Goal: Answer question/provide support: Share knowledge or assist other users

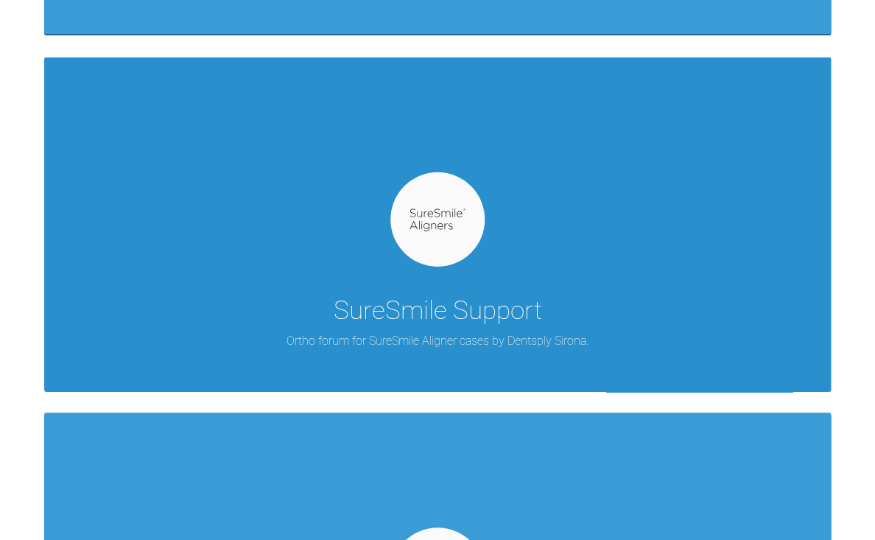
click at [489, 303] on div "SureSmile Support" at bounding box center [438, 310] width 208 height 41
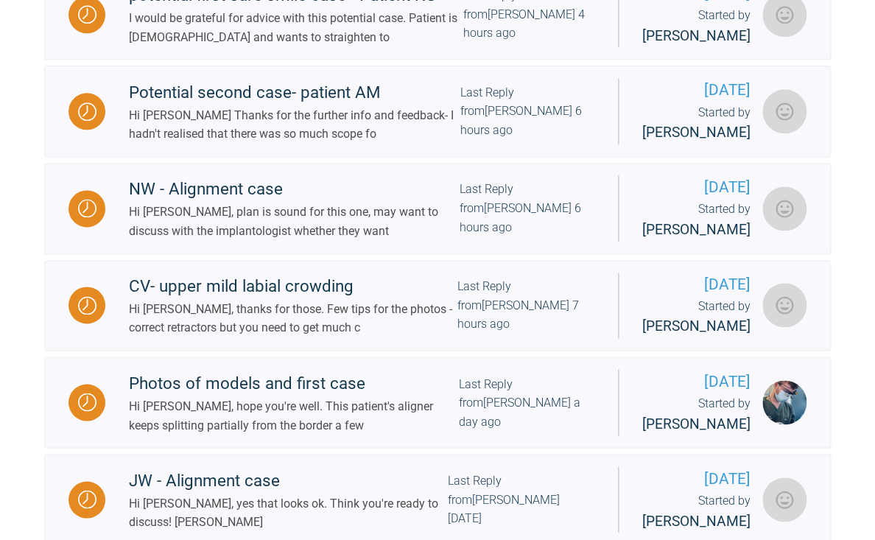
scroll to position [512, 0]
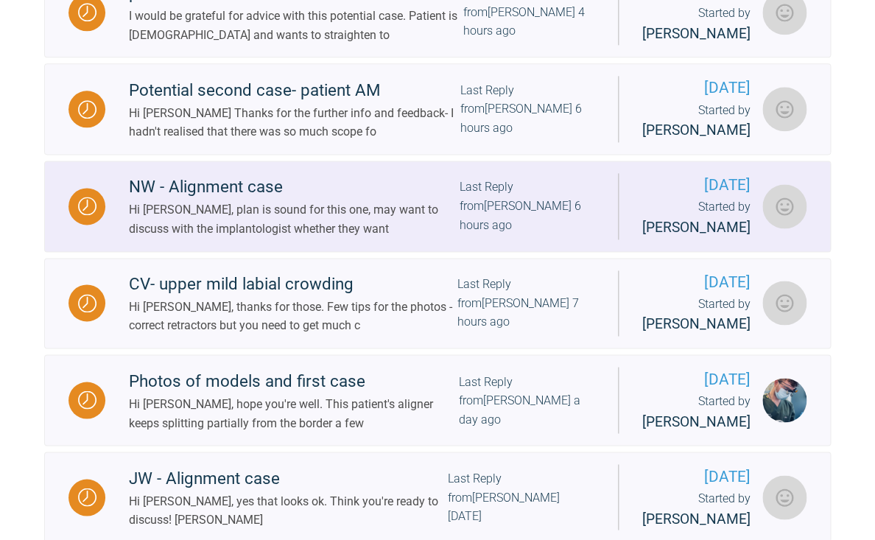
click at [317, 238] on div "Hi [PERSON_NAME], plan is sound for this one, may want to discuss with the impl…" at bounding box center [294, 219] width 331 height 38
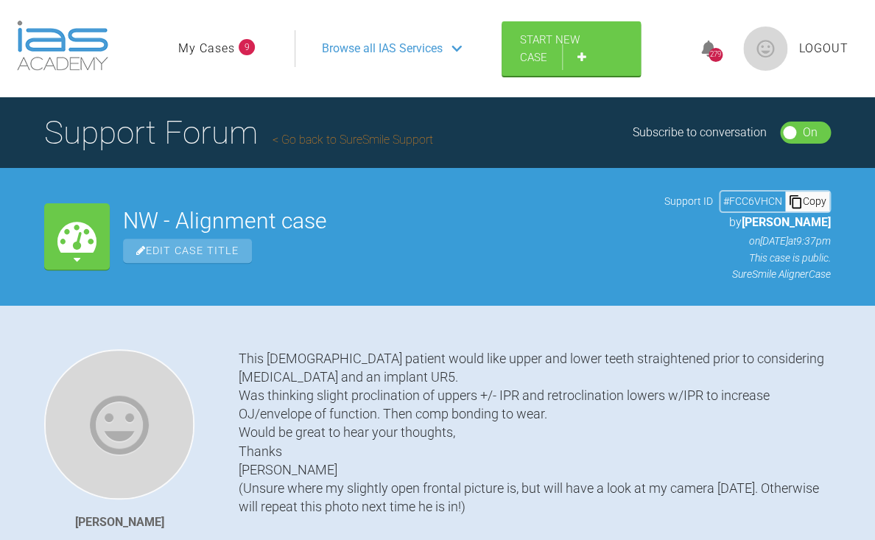
click at [290, 142] on link "Go back to SureSmile Support" at bounding box center [352, 140] width 161 height 14
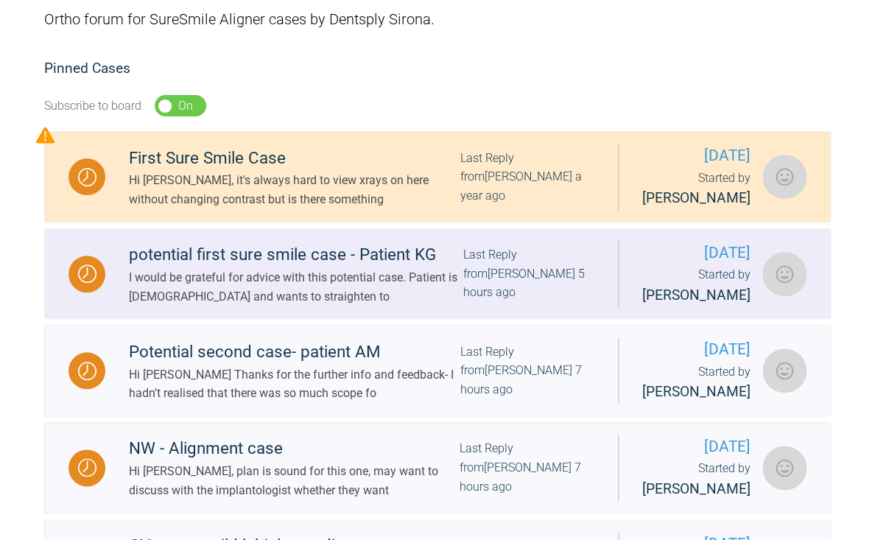
click at [376, 306] on div "I would be grateful for advice with this potential case. Patient is [DEMOGRAPHI…" at bounding box center [296, 287] width 334 height 38
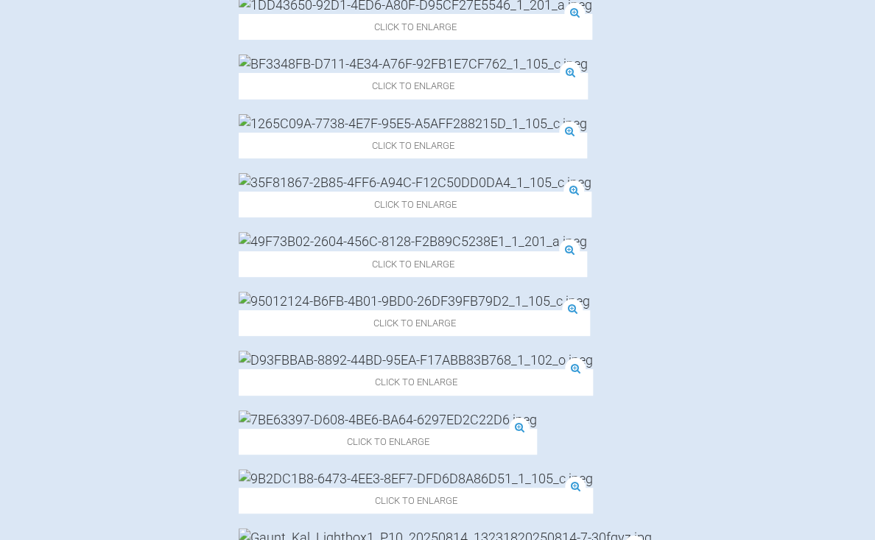
scroll to position [1030, 0]
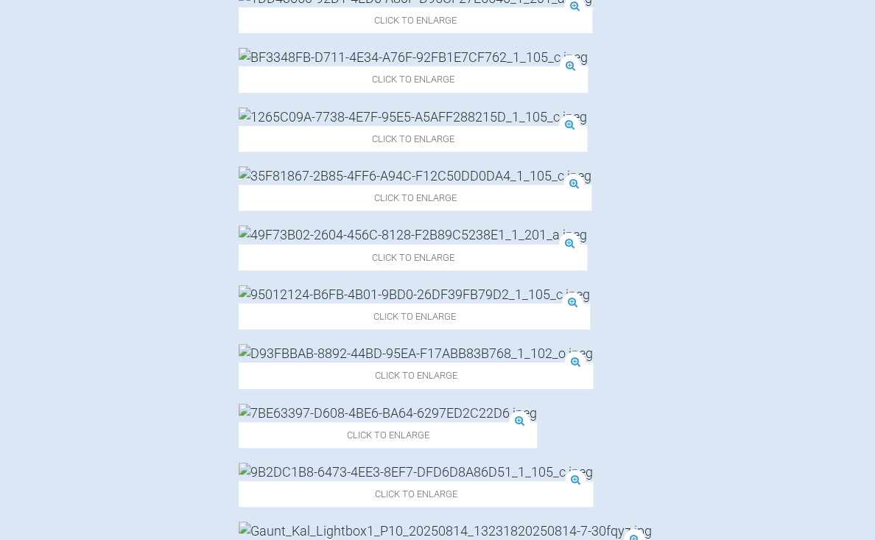
click at [537, 404] on img at bounding box center [388, 413] width 298 height 18
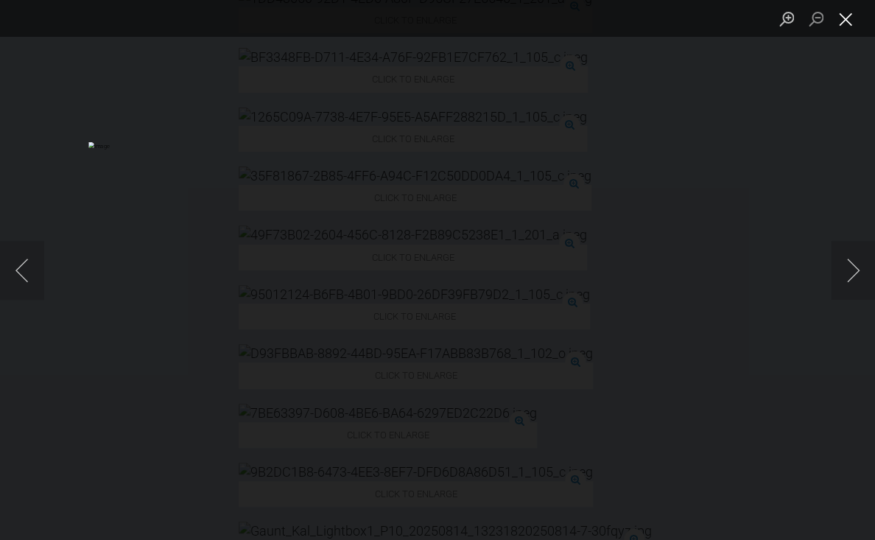
click at [846, 15] on button "Close lightbox" at bounding box center [845, 19] width 29 height 26
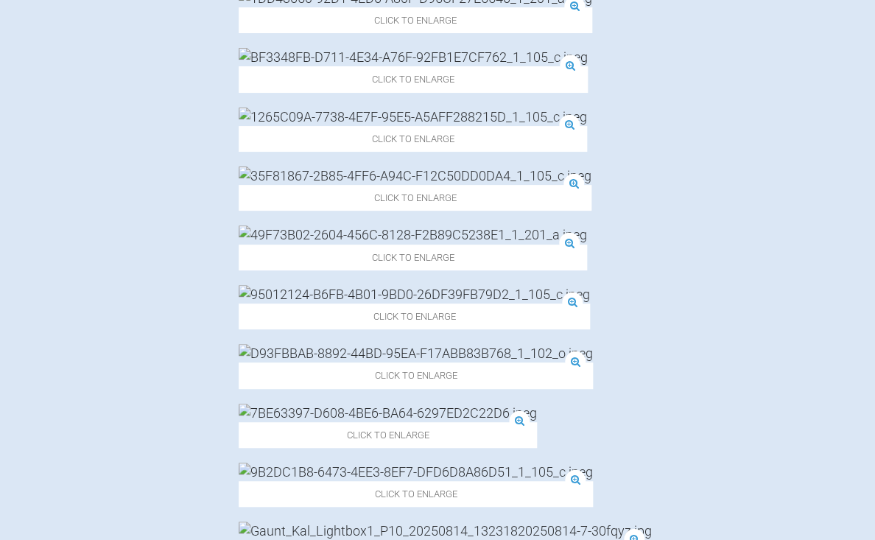
click at [286, 126] on img at bounding box center [413, 117] width 348 height 18
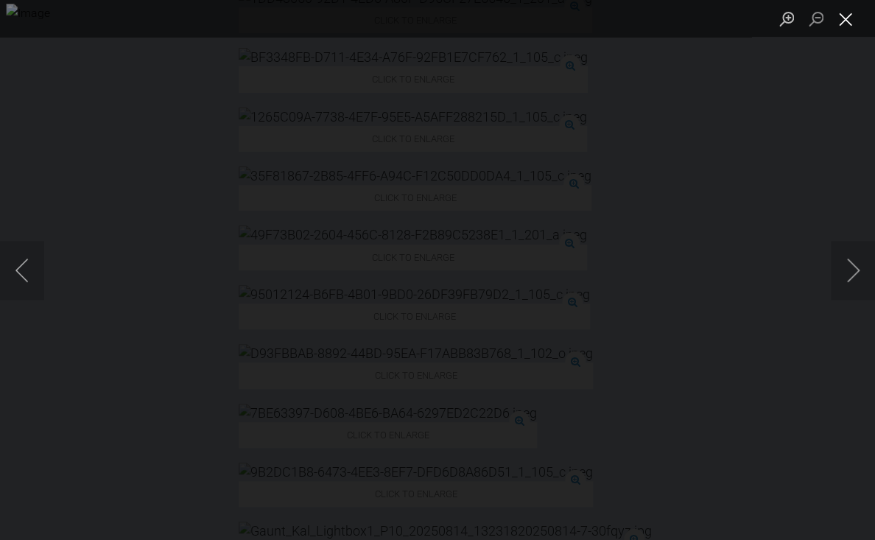
click at [848, 21] on button "Close lightbox" at bounding box center [845, 19] width 29 height 26
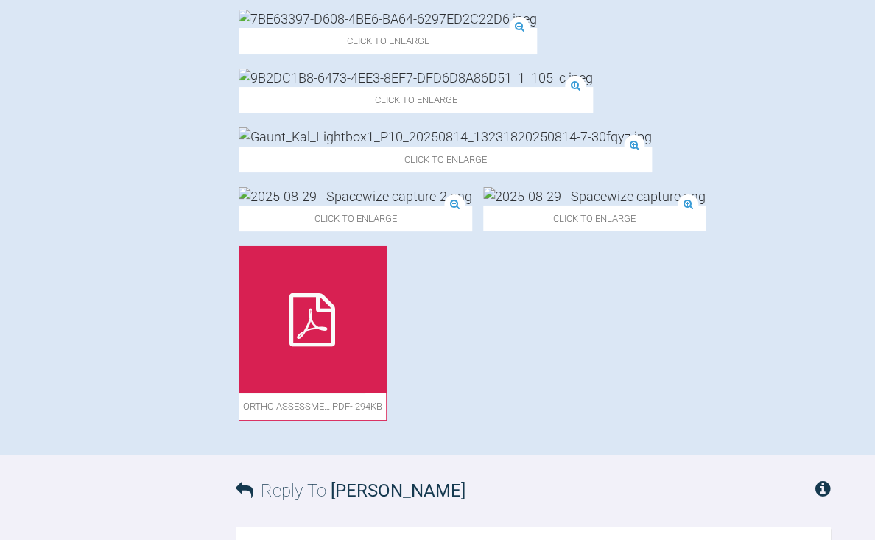
scroll to position [1423, 0]
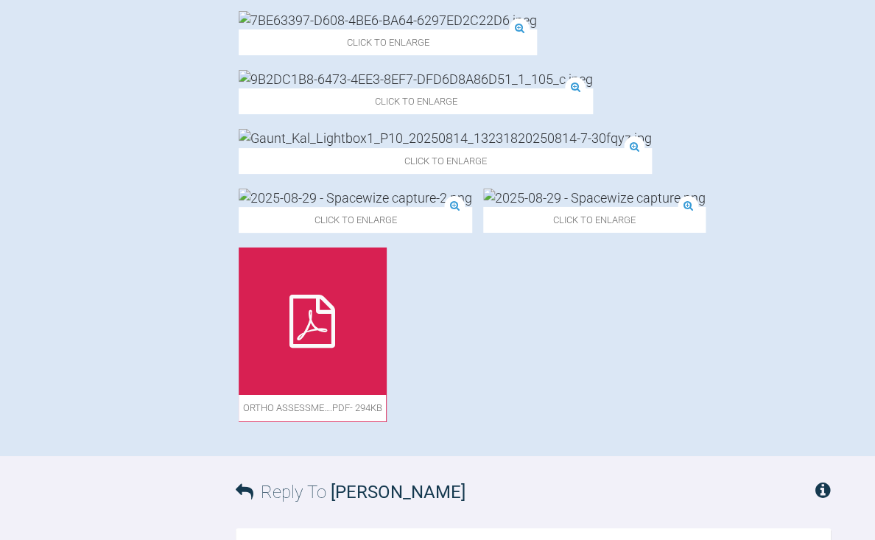
click at [348, 88] on img at bounding box center [416, 79] width 354 height 18
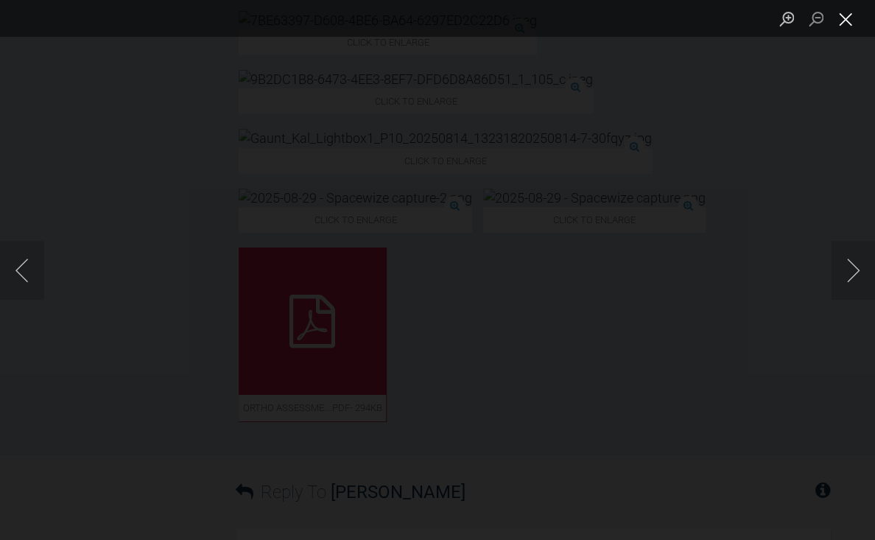
click at [849, 17] on button "Close lightbox" at bounding box center [845, 19] width 29 height 26
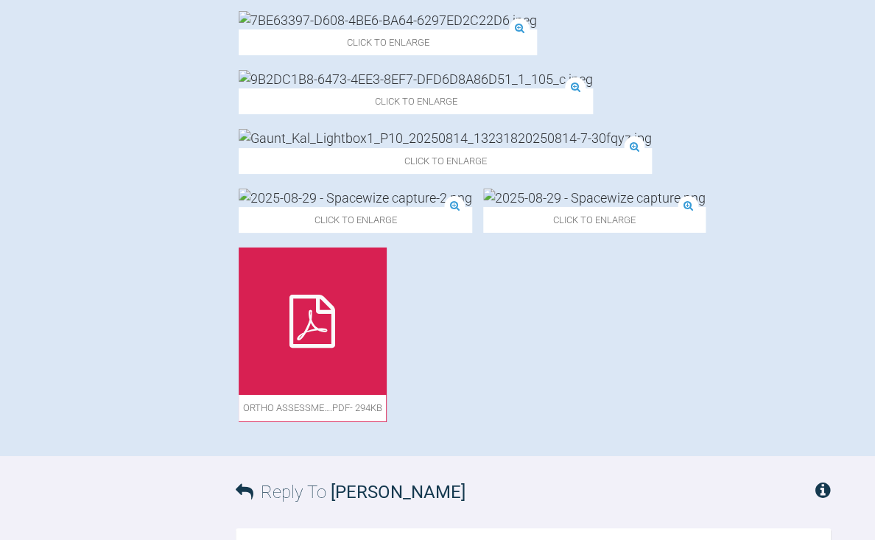
click at [472, 189] on img at bounding box center [355, 198] width 233 height 18
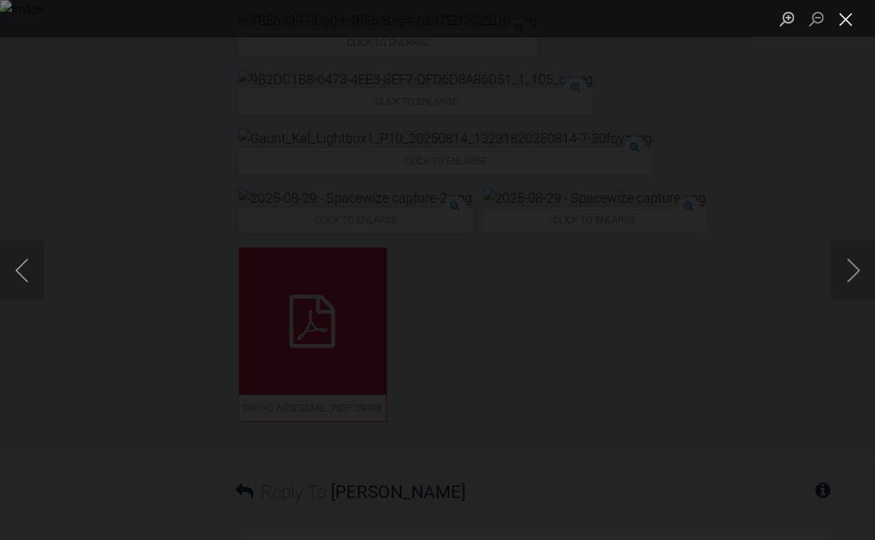
click at [848, 24] on button "Close lightbox" at bounding box center [845, 19] width 29 height 26
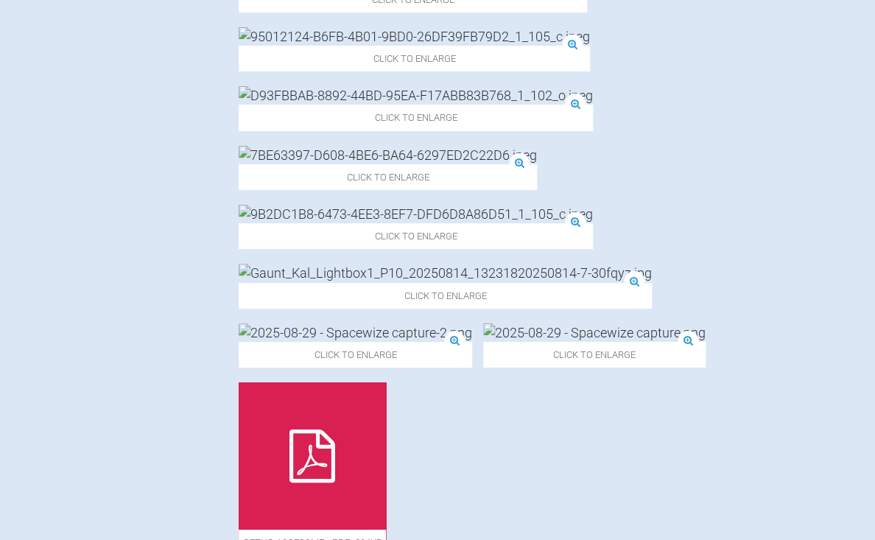
scroll to position [1287, 0]
click at [323, 225] on img at bounding box center [416, 215] width 354 height 18
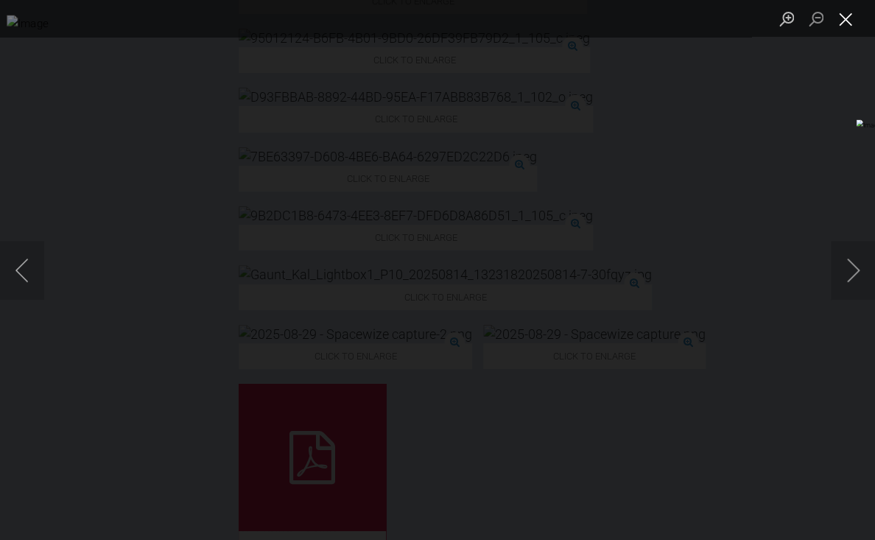
click at [850, 26] on button "Close lightbox" at bounding box center [845, 19] width 29 height 26
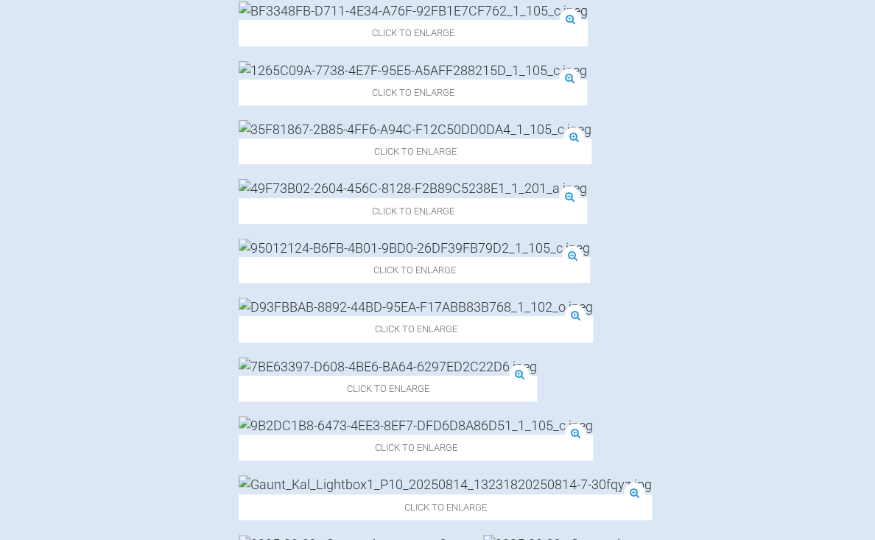
scroll to position [1074, 0]
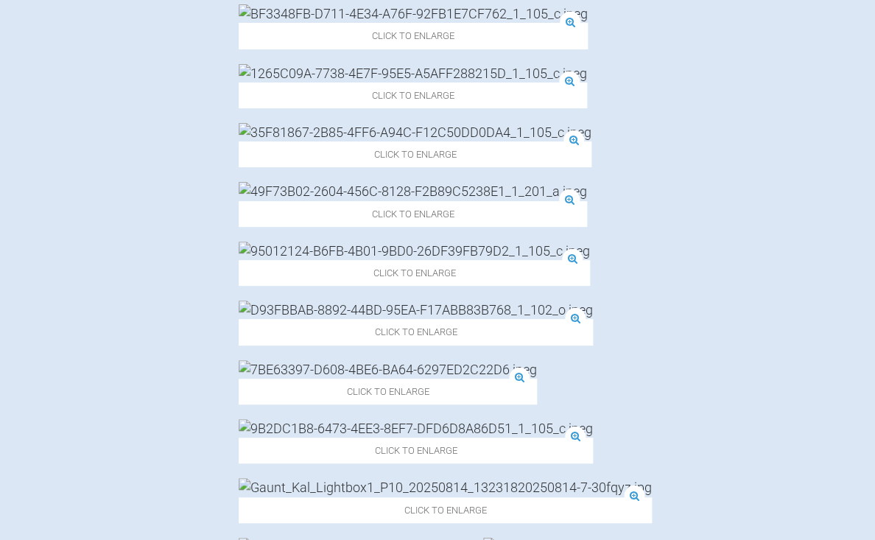
click at [275, 82] on img at bounding box center [413, 73] width 348 height 18
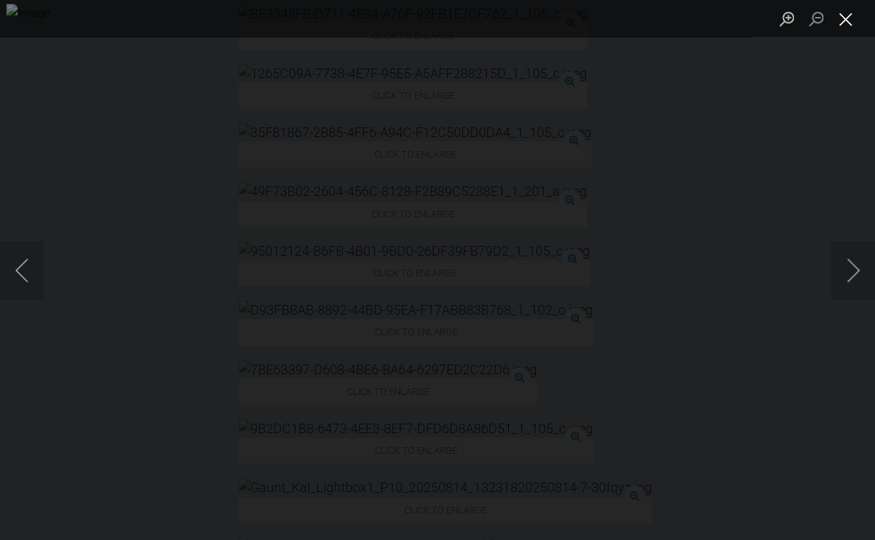
click at [845, 16] on button "Close lightbox" at bounding box center [845, 19] width 29 height 26
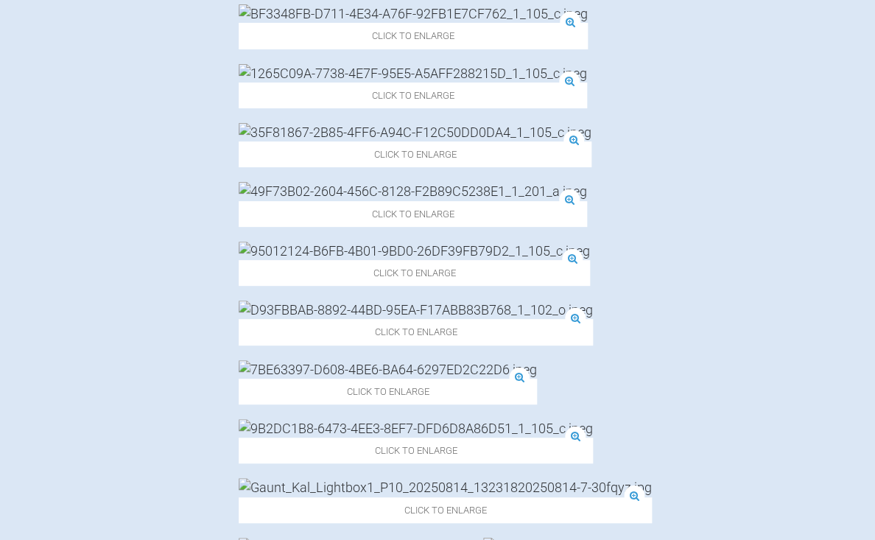
click at [513, 141] on img at bounding box center [415, 132] width 353 height 18
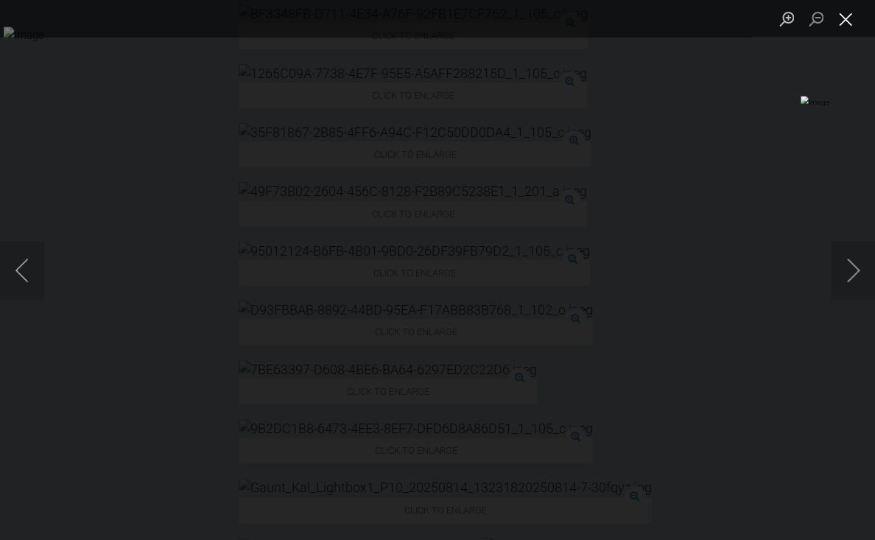
click at [842, 18] on button "Close lightbox" at bounding box center [845, 19] width 29 height 26
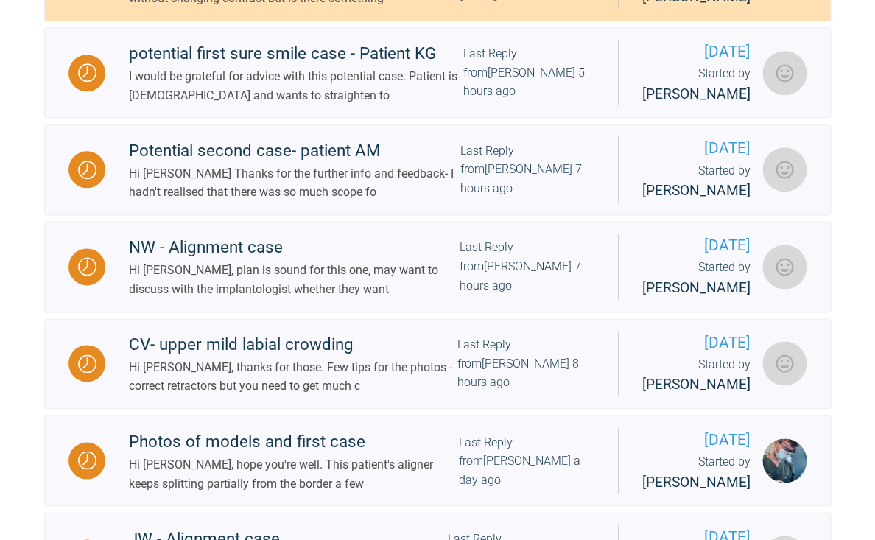
scroll to position [453, 0]
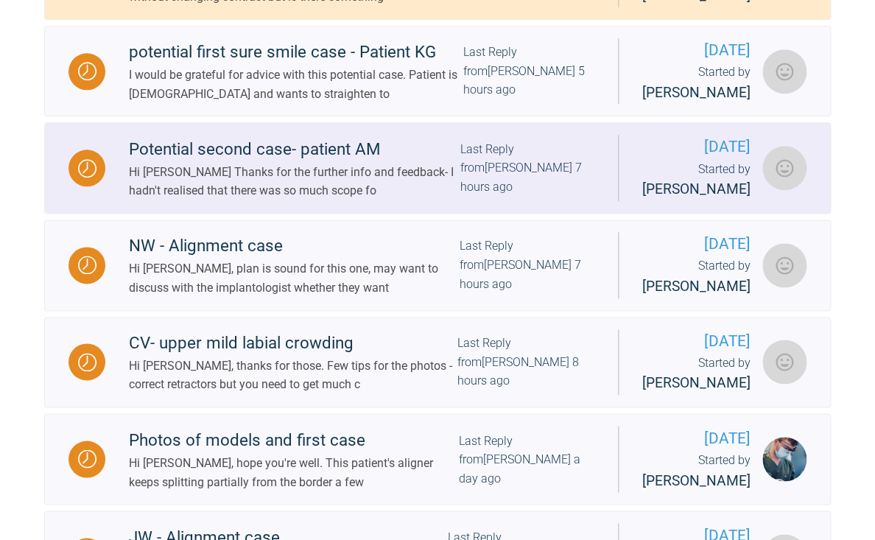
click at [292, 163] on div "Potential second case- patient AM" at bounding box center [294, 149] width 331 height 27
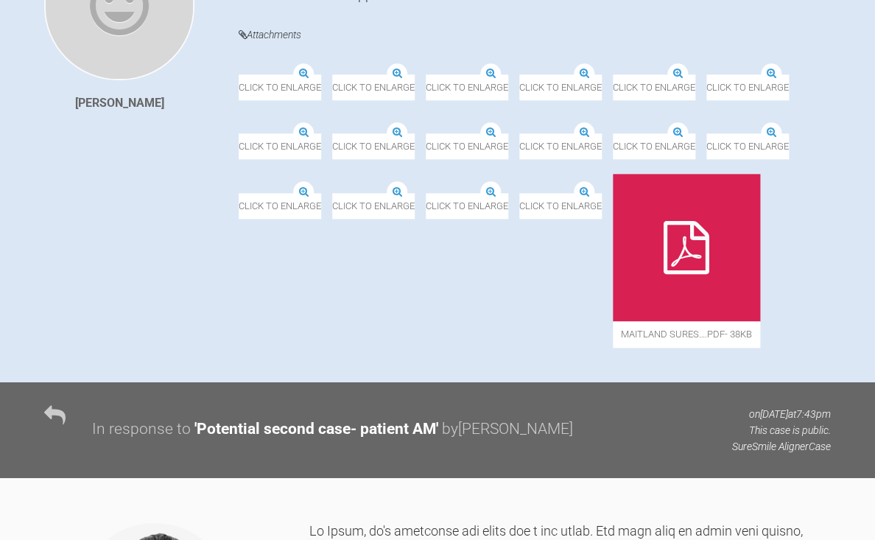
scroll to position [429, 0]
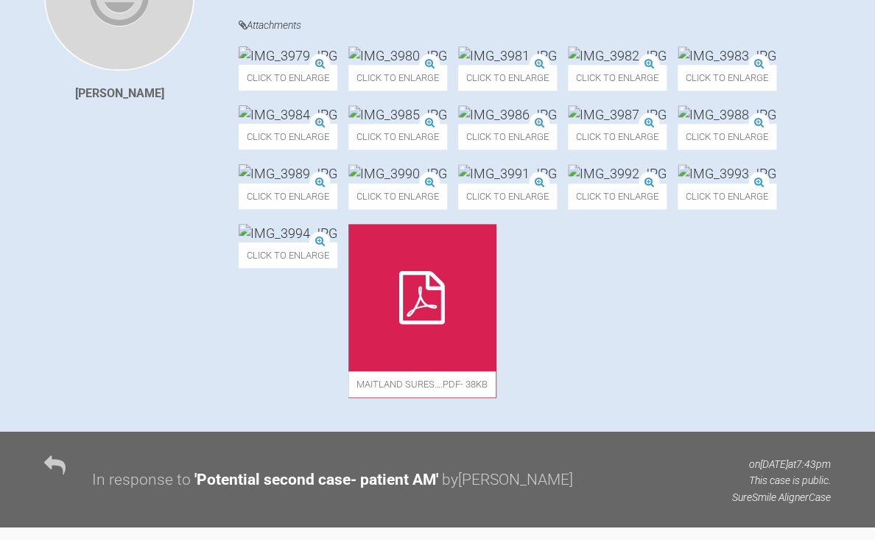
click at [447, 65] on img at bounding box center [397, 55] width 99 height 18
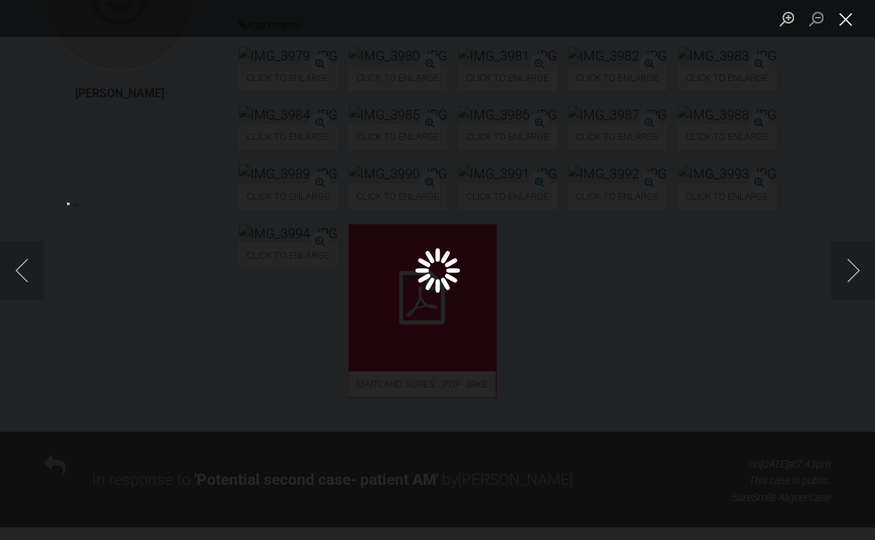
click at [848, 10] on button "Close lightbox" at bounding box center [845, 19] width 29 height 26
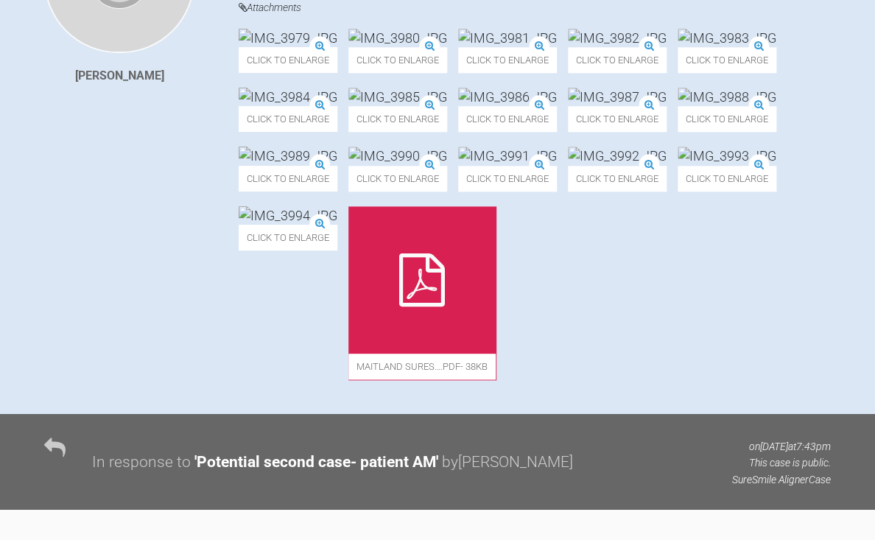
scroll to position [450, 0]
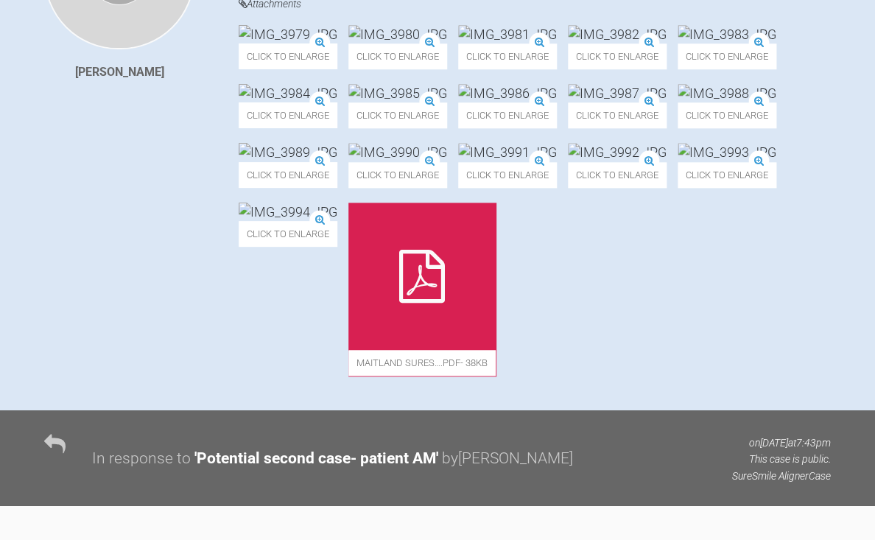
click at [337, 128] on span "Click to enlarge" at bounding box center [288, 115] width 99 height 26
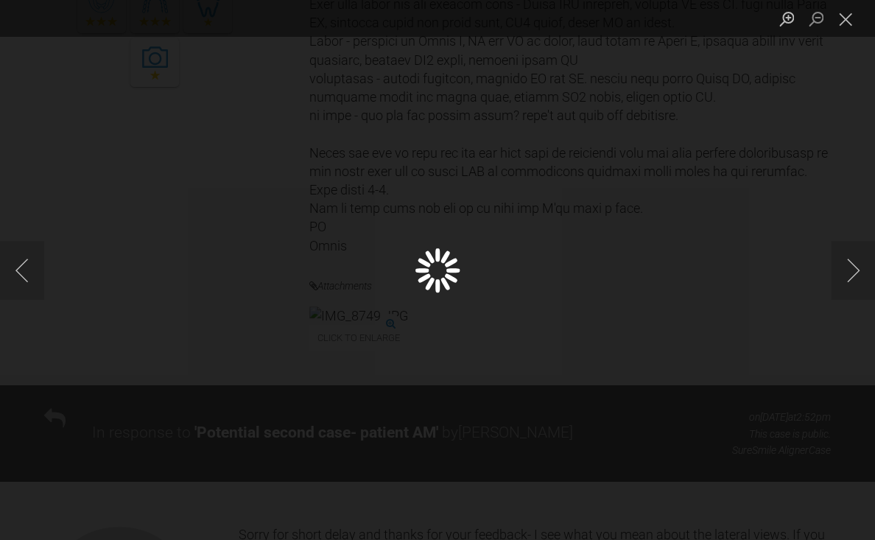
scroll to position [1270, 0]
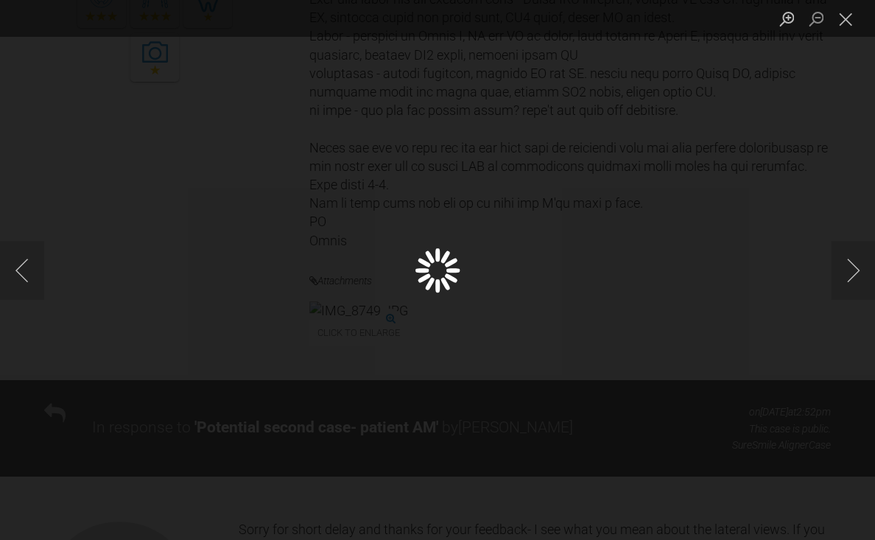
click at [636, 276] on div "Lightbox" at bounding box center [437, 270] width 875 height 540
click at [844, 24] on button "Close lightbox" at bounding box center [845, 19] width 29 height 26
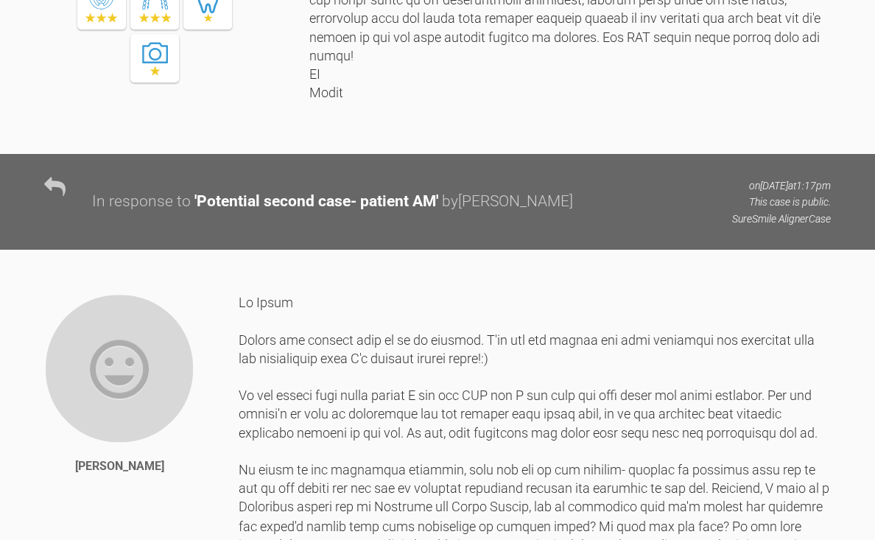
scroll to position [10845, 0]
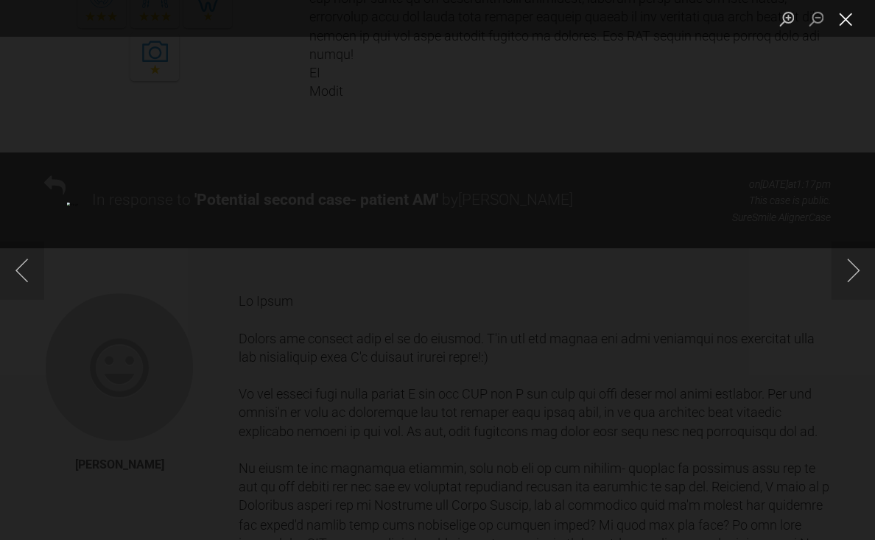
click at [852, 17] on button "Close lightbox" at bounding box center [845, 19] width 29 height 26
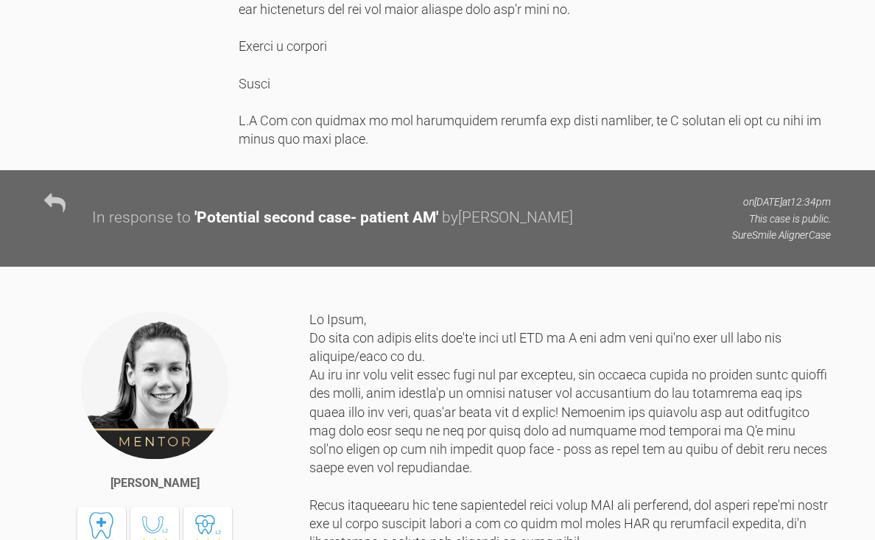
scroll to position [11544, 0]
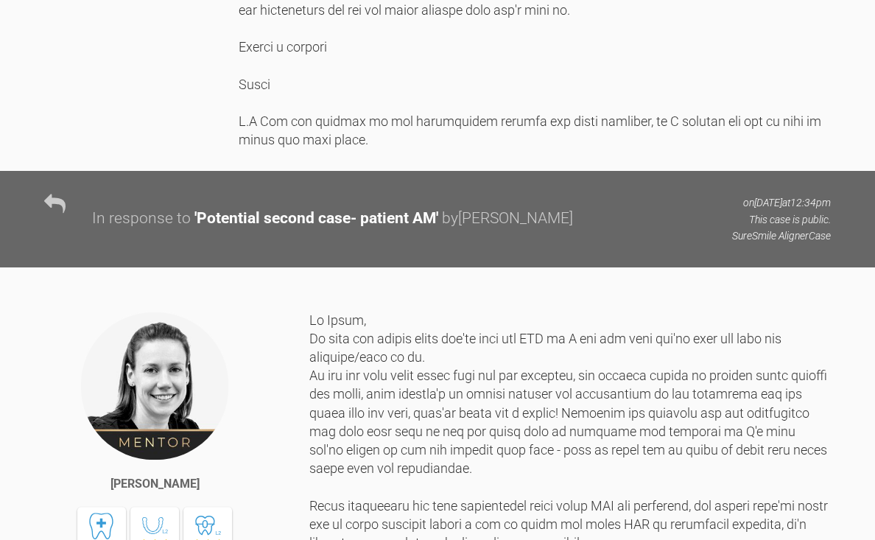
drag, startPoint x: 433, startPoint y: 236, endPoint x: 444, endPoint y: 248, distance: 16.7
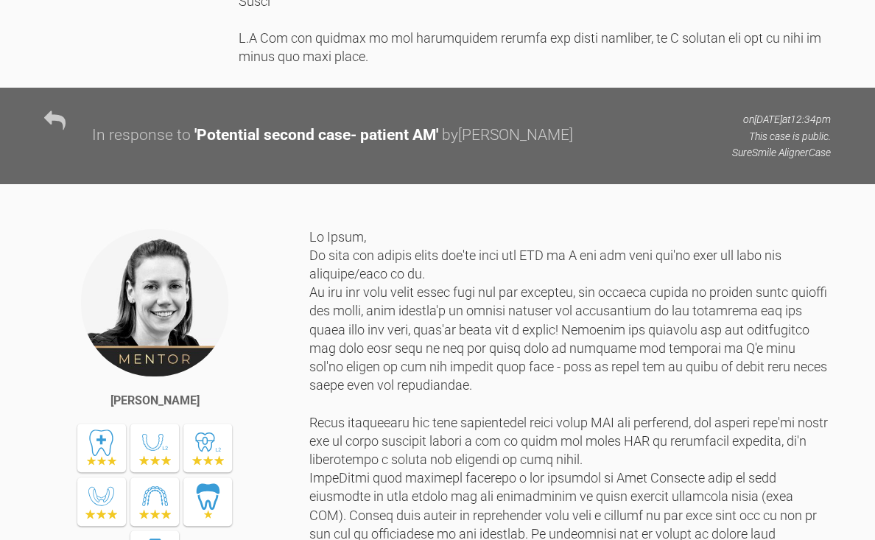
scroll to position [11636, 0]
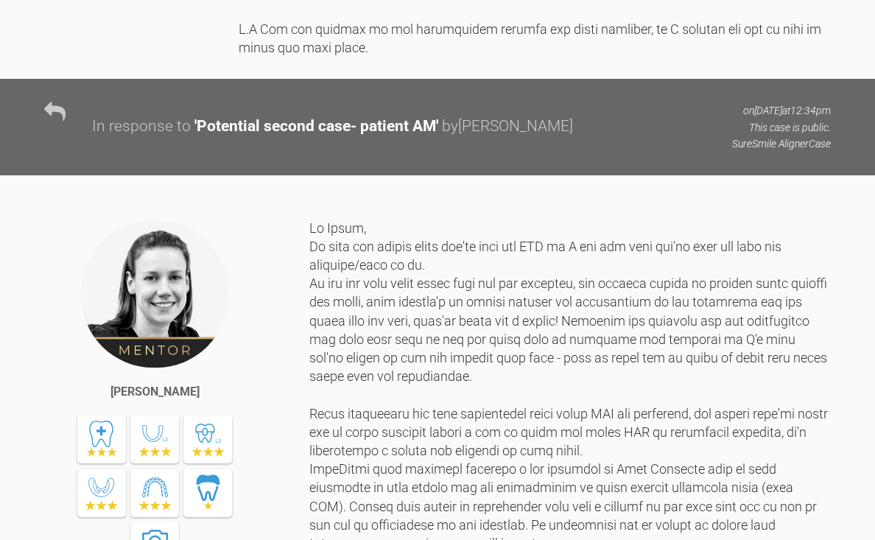
drag, startPoint x: 453, startPoint y: 253, endPoint x: 465, endPoint y: 266, distance: 17.7
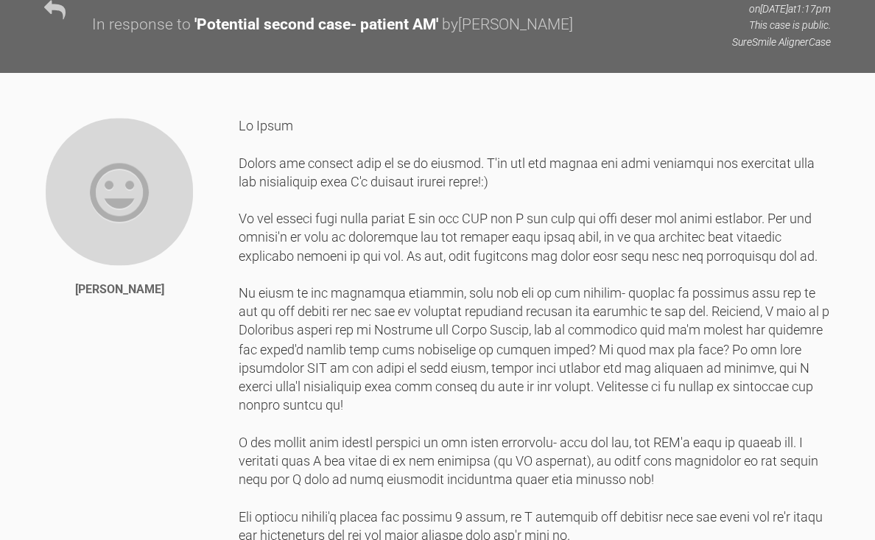
scroll to position [10717, 0]
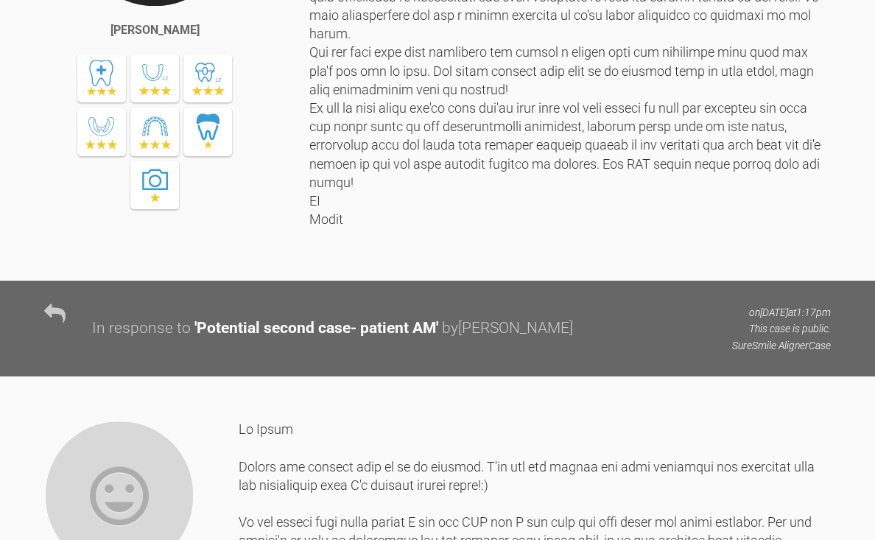
drag, startPoint x: 580, startPoint y: 150, endPoint x: 585, endPoint y: 162, distance: 12.6
drag, startPoint x: 502, startPoint y: 176, endPoint x: 621, endPoint y: 308, distance: 177.8
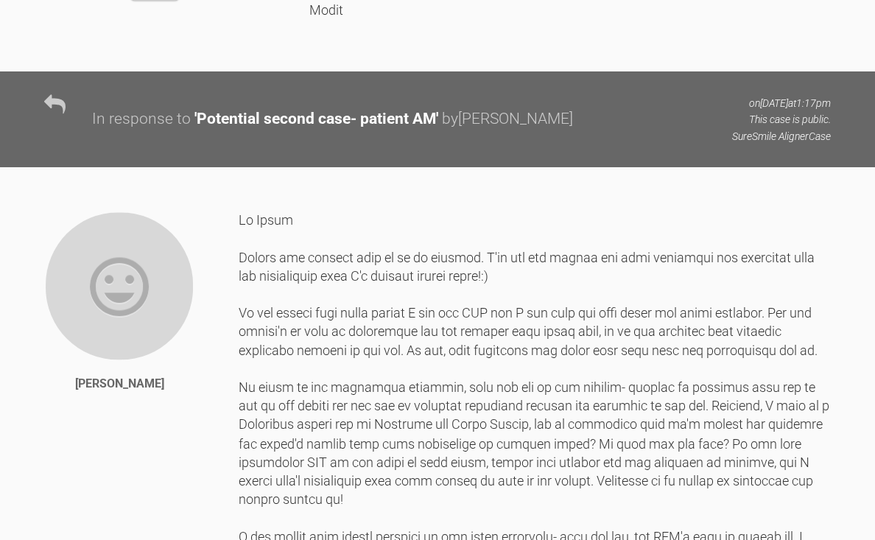
scroll to position [10938, 0]
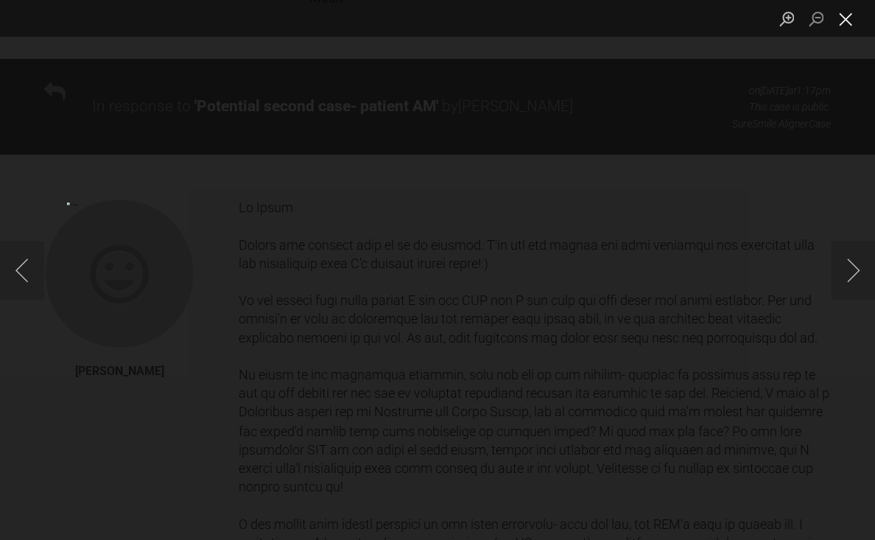
click at [847, 23] on button "Close lightbox" at bounding box center [845, 19] width 29 height 26
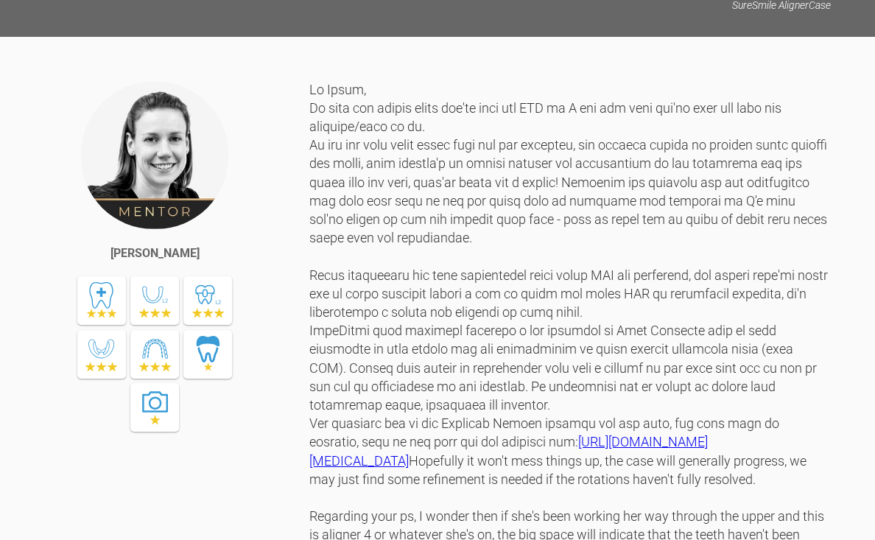
scroll to position [11752, 0]
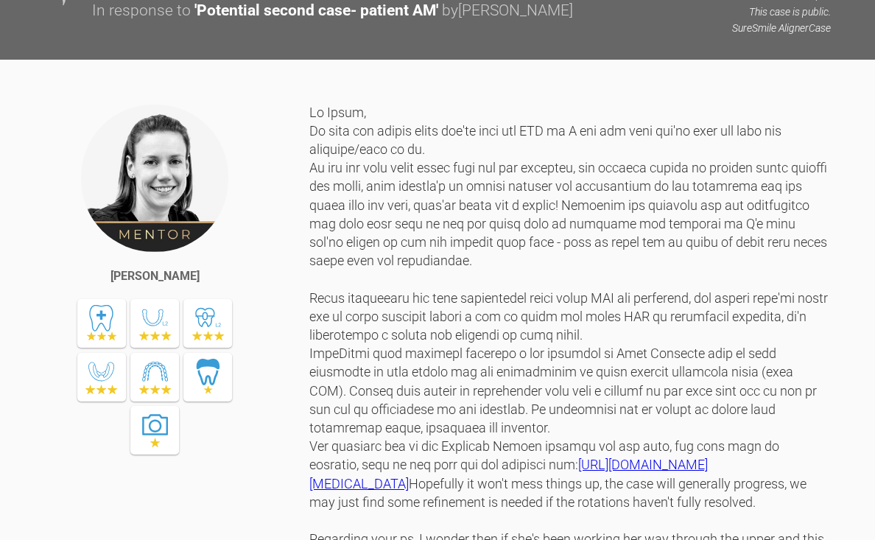
drag, startPoint x: 468, startPoint y: 175, endPoint x: 509, endPoint y: 247, distance: 82.1
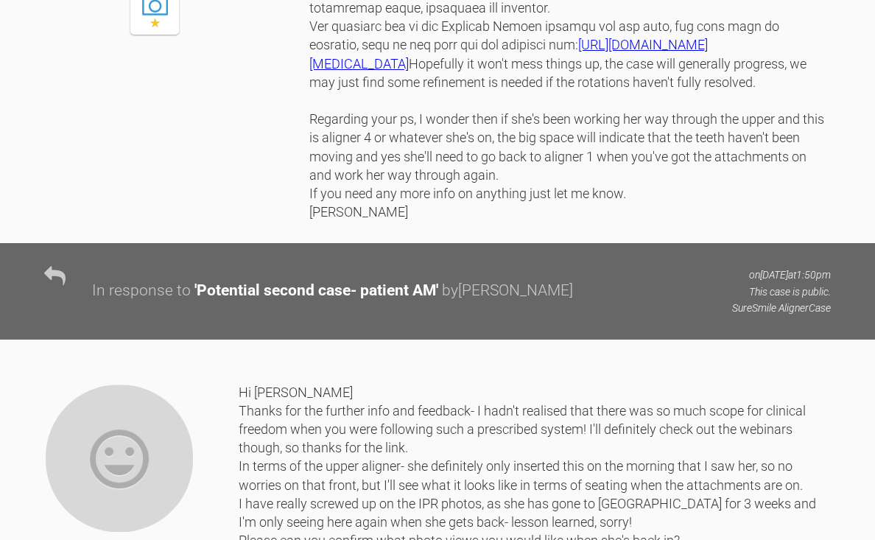
scroll to position [12174, 0]
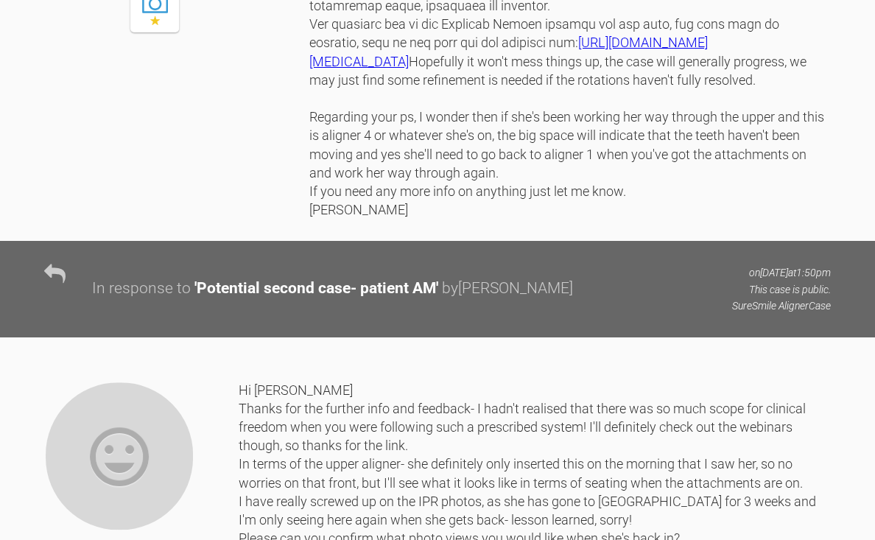
drag, startPoint x: 532, startPoint y: 221, endPoint x: 573, endPoint y: 275, distance: 67.8
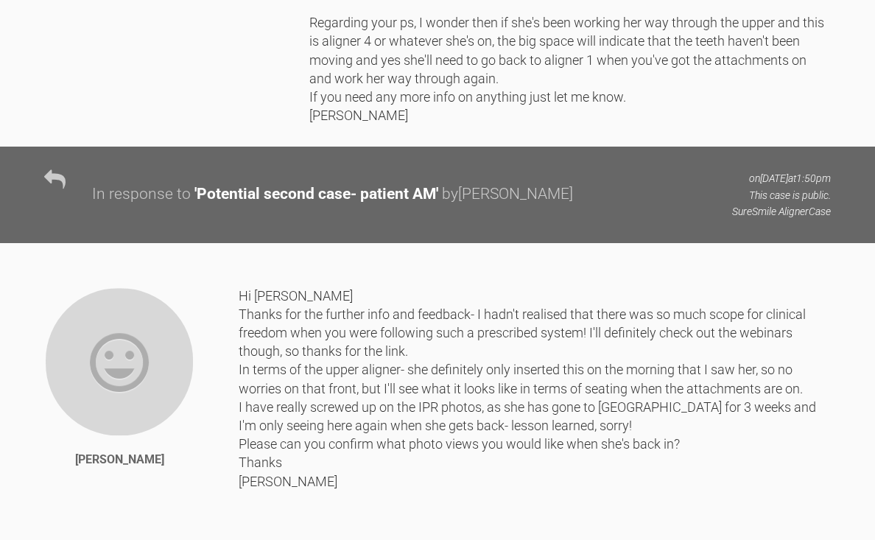
scroll to position [12270, 0]
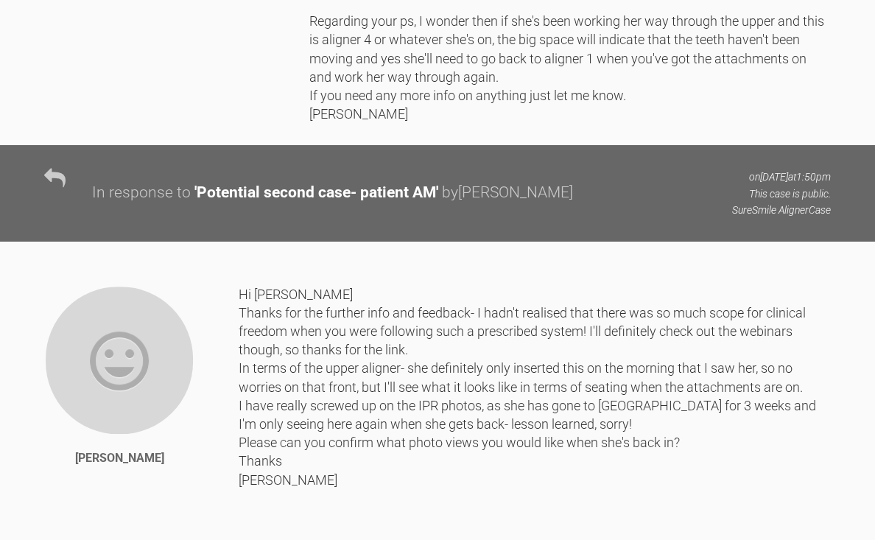
drag, startPoint x: 543, startPoint y: 197, endPoint x: 640, endPoint y: 311, distance: 149.9
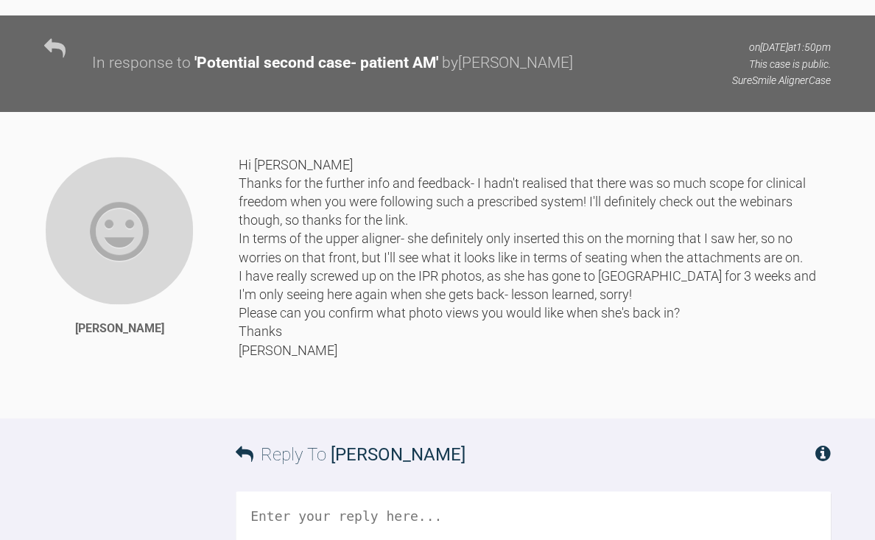
scroll to position [12414, 0]
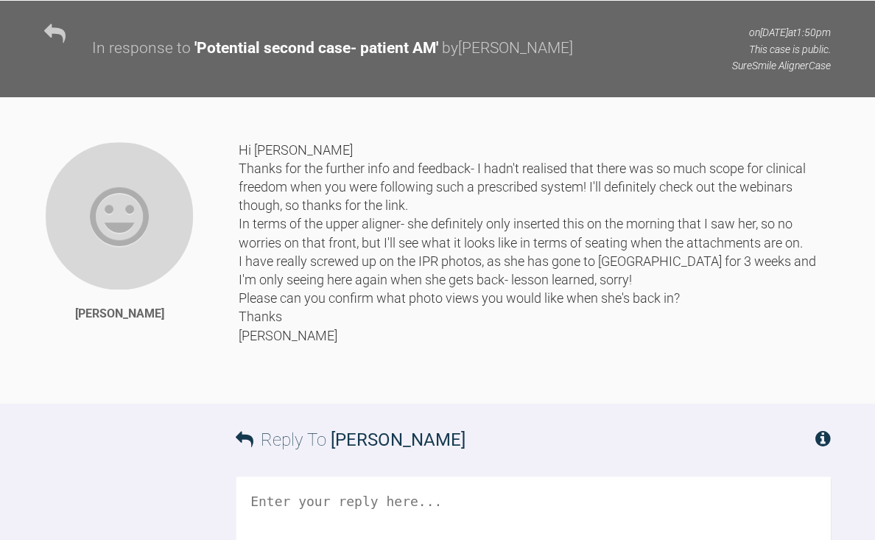
drag, startPoint x: 375, startPoint y: 203, endPoint x: 453, endPoint y: 315, distance: 137.1
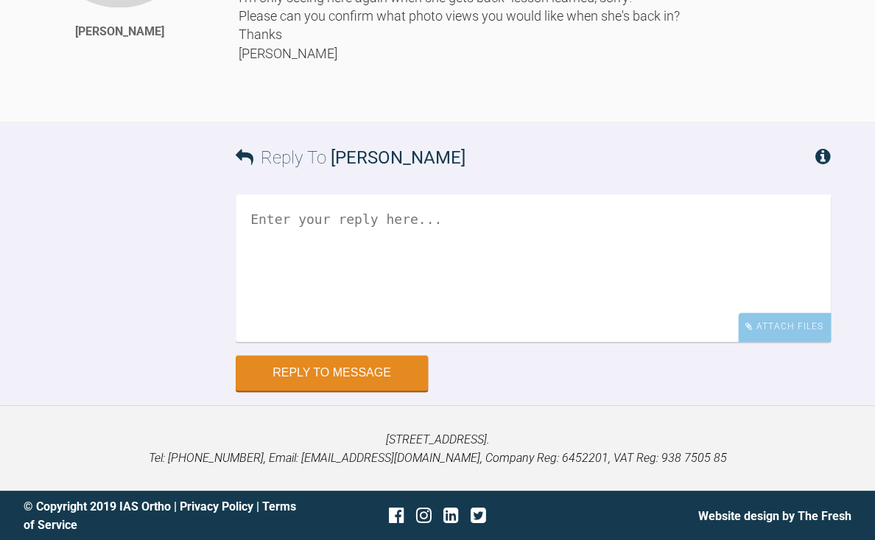
scroll to position [12896, 0]
drag, startPoint x: 500, startPoint y: 140, endPoint x: 608, endPoint y: 275, distance: 173.4
drag, startPoint x: 562, startPoint y: 155, endPoint x: 588, endPoint y: 194, distance: 47.8
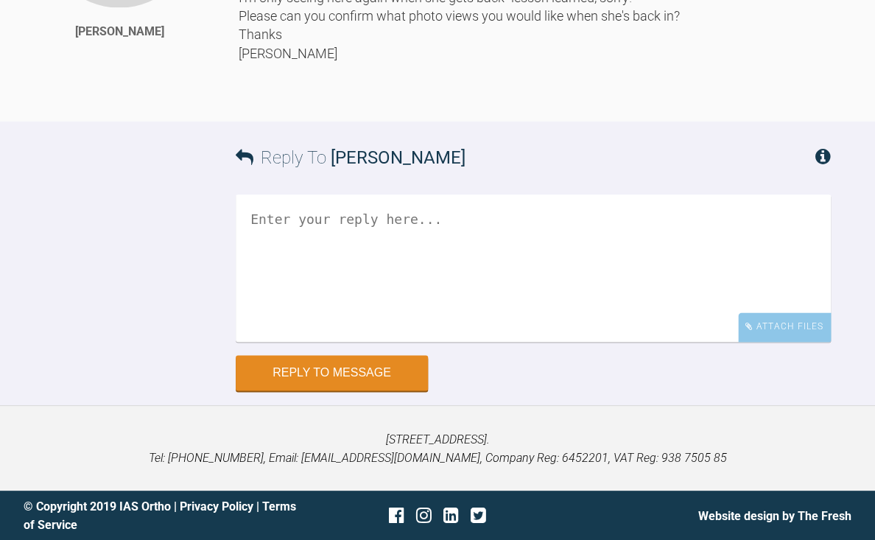
drag, startPoint x: 504, startPoint y: 215, endPoint x: 567, endPoint y: 289, distance: 97.7
drag, startPoint x: 542, startPoint y: 264, endPoint x: 583, endPoint y: 304, distance: 57.3
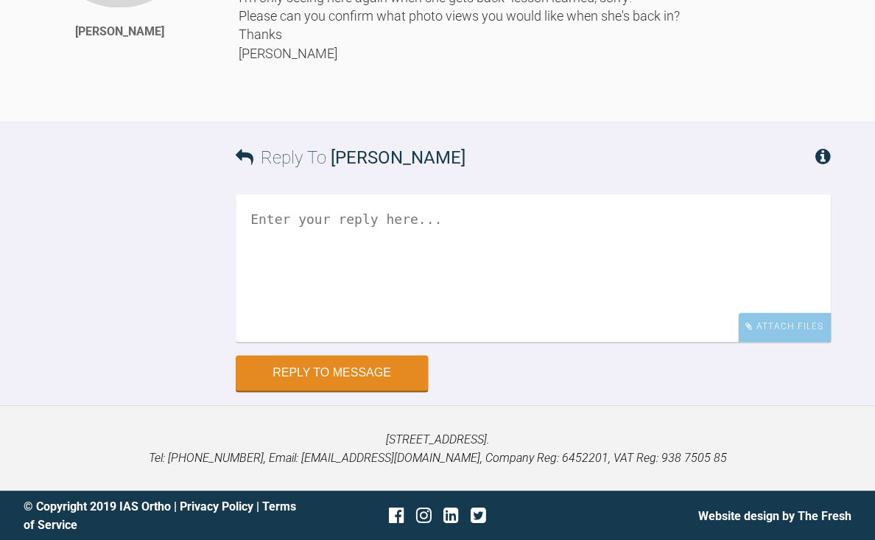
drag, startPoint x: 499, startPoint y: 257, endPoint x: 548, endPoint y: 309, distance: 70.9
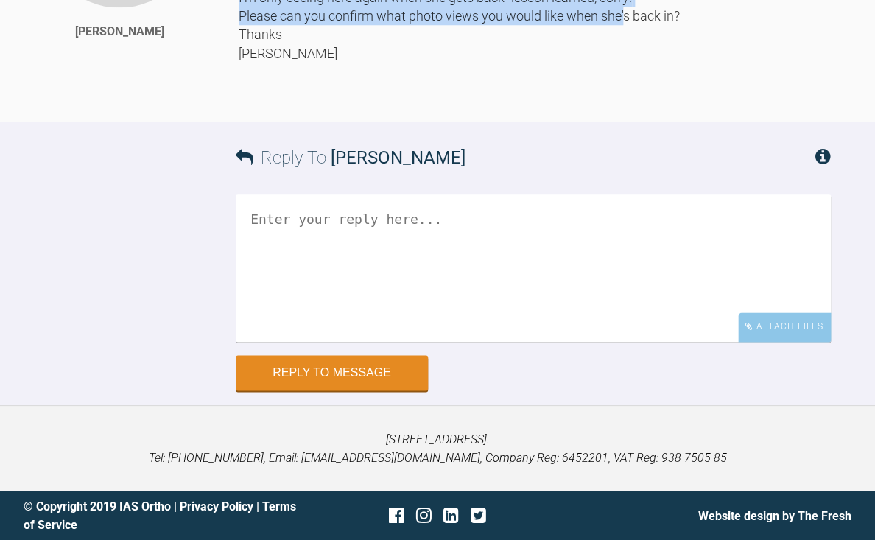
drag, startPoint x: 641, startPoint y: 222, endPoint x: 725, endPoint y: 370, distance: 169.9
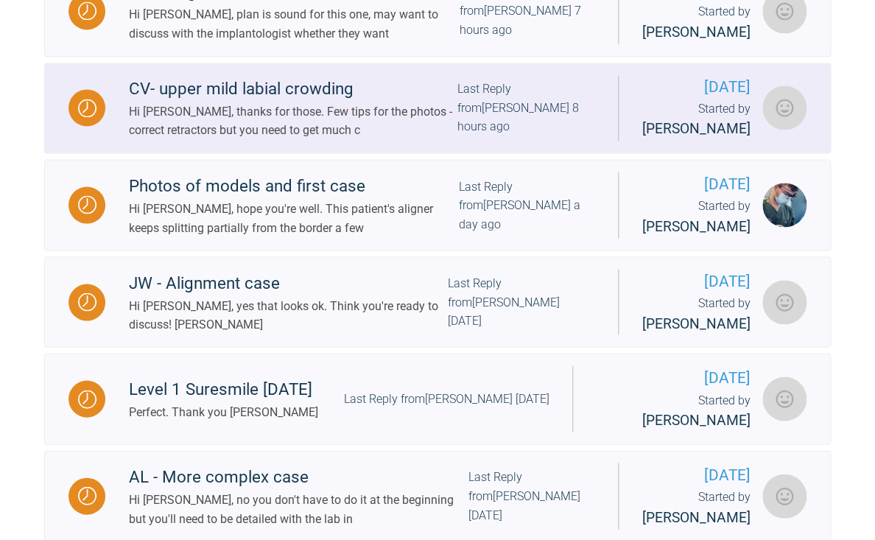
scroll to position [706, 0]
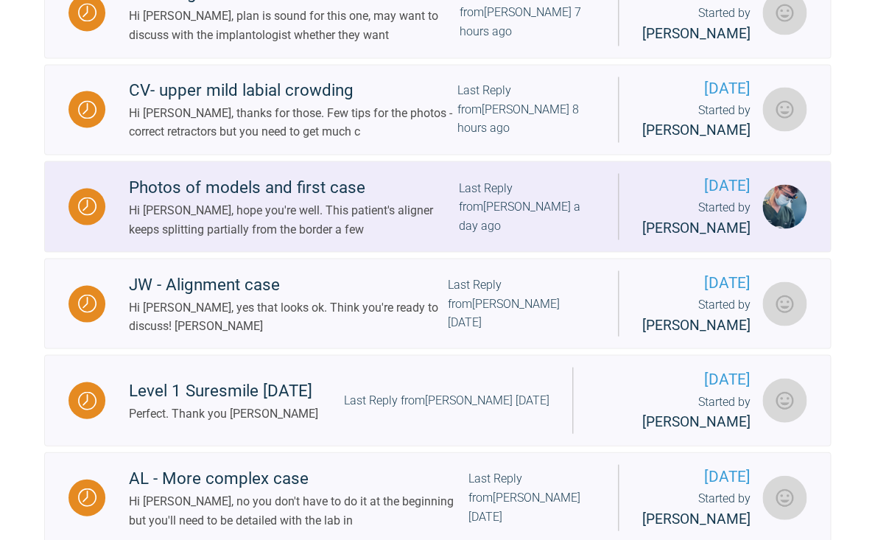
click at [242, 200] on div "Photos of models and first case" at bounding box center [294, 187] width 330 height 27
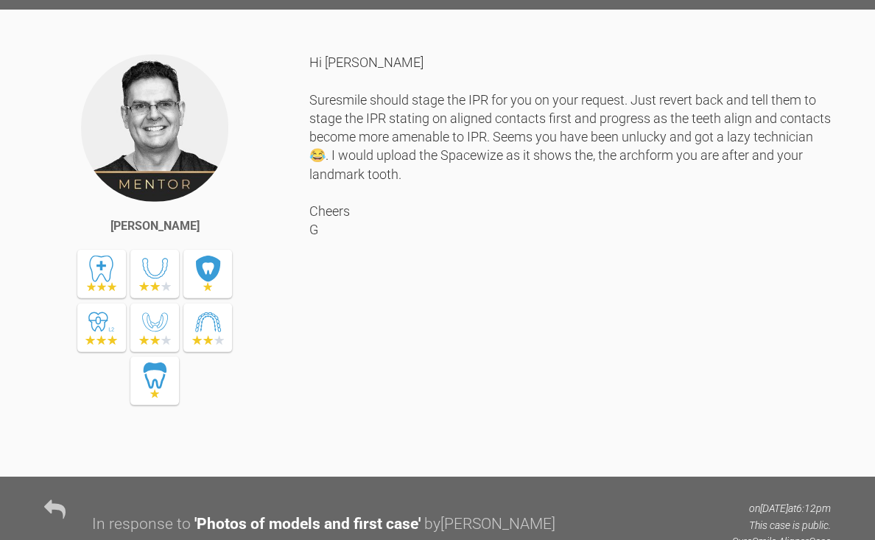
scroll to position [8123, 0]
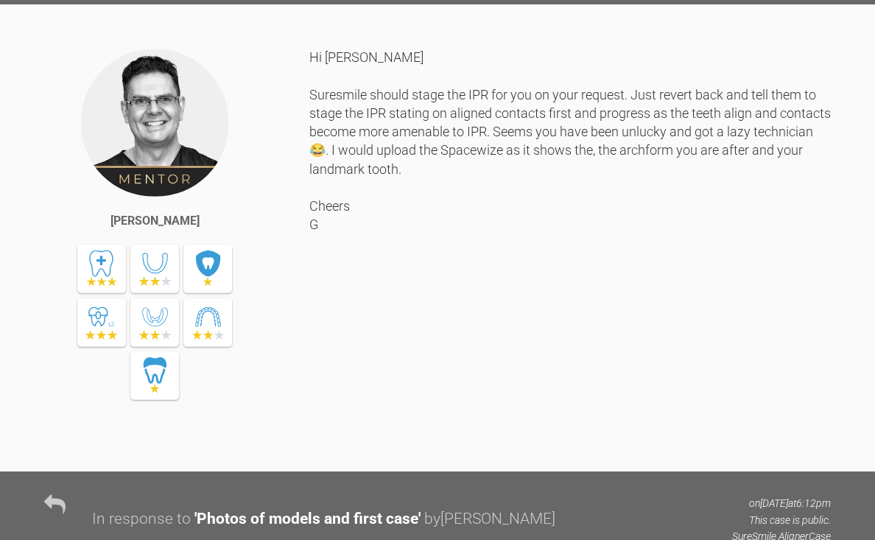
drag, startPoint x: 440, startPoint y: 133, endPoint x: 479, endPoint y: 186, distance: 65.3
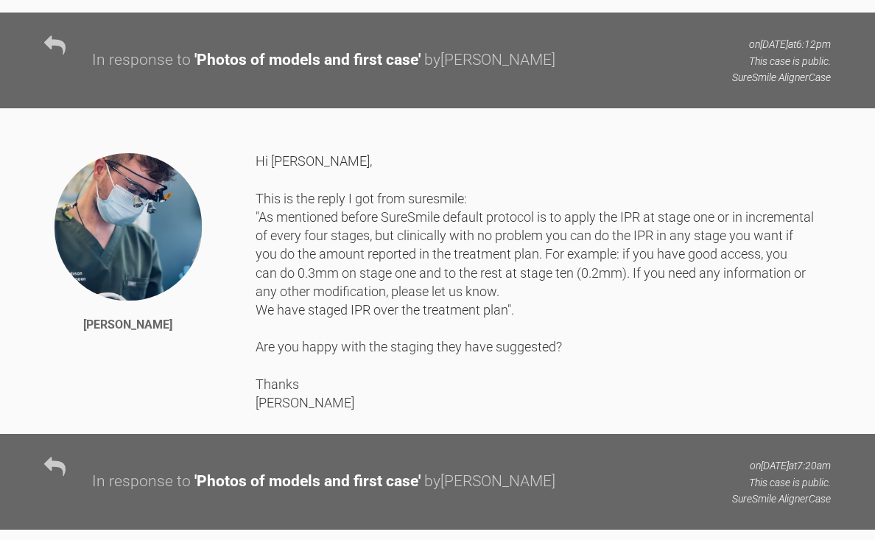
scroll to position [8582, 0]
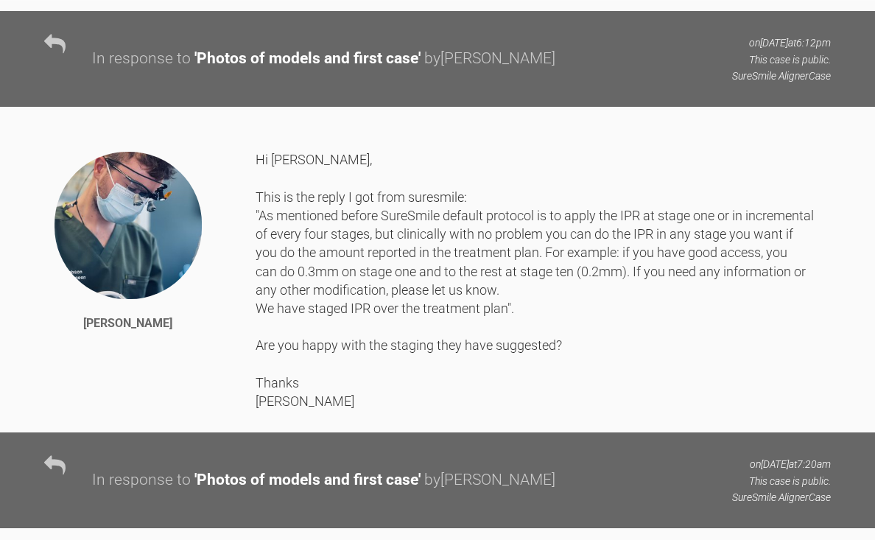
drag, startPoint x: 432, startPoint y: 214, endPoint x: 507, endPoint y: 336, distance: 143.5
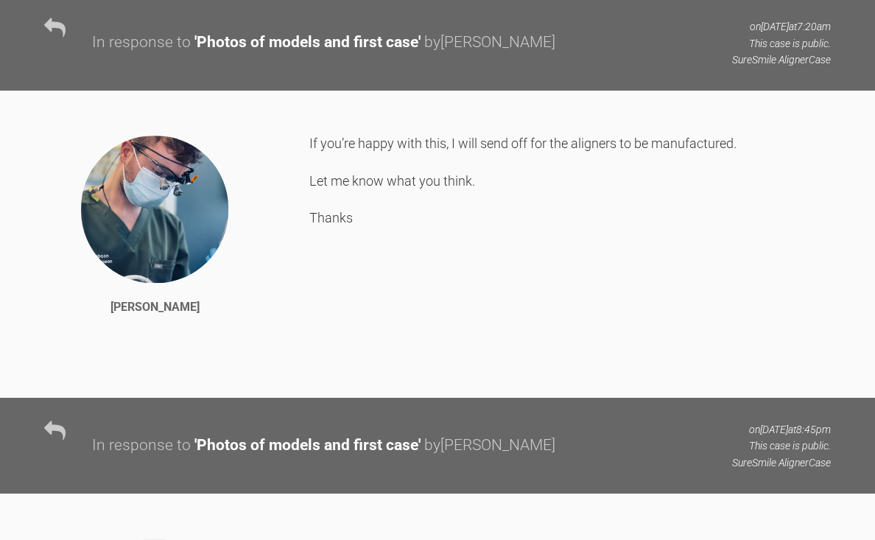
scroll to position [9017, 0]
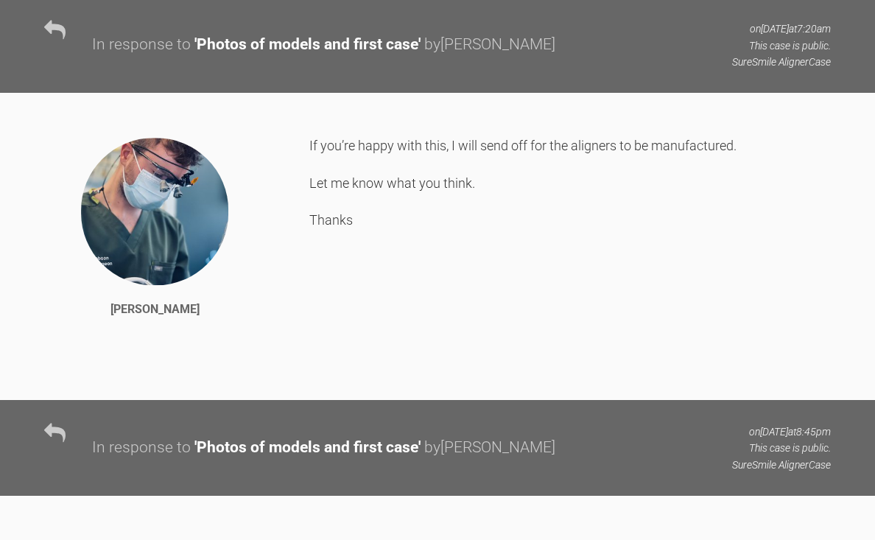
drag, startPoint x: 451, startPoint y: 256, endPoint x: 502, endPoint y: 313, distance: 76.7
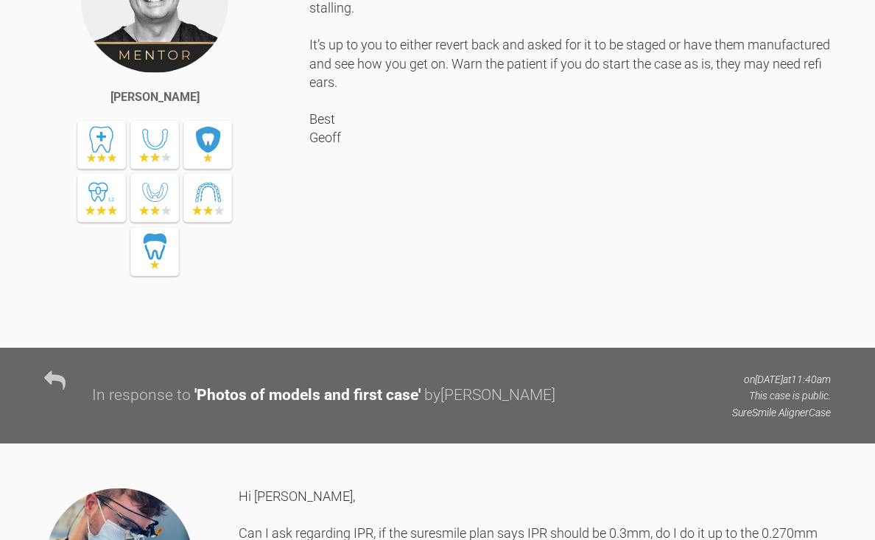
scroll to position [9635, 0]
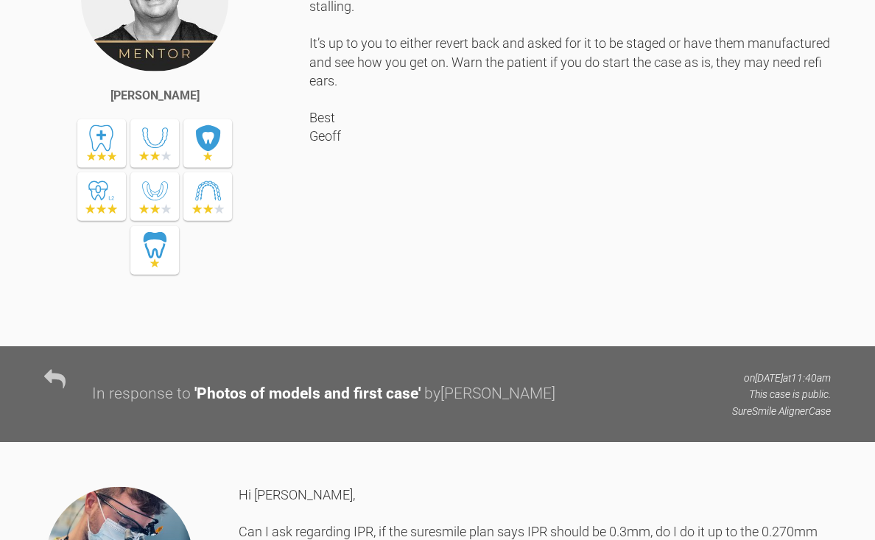
drag, startPoint x: 498, startPoint y: 200, endPoint x: 550, endPoint y: 276, distance: 92.1
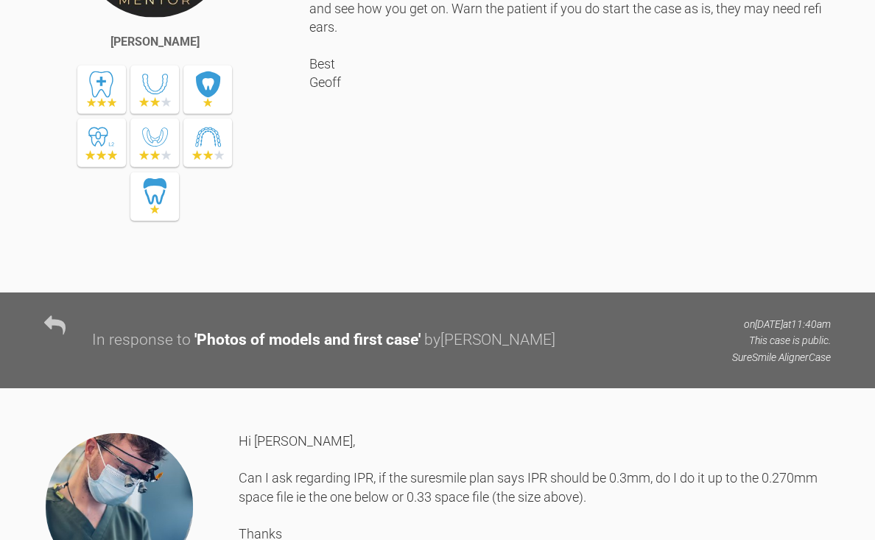
scroll to position [9689, 0]
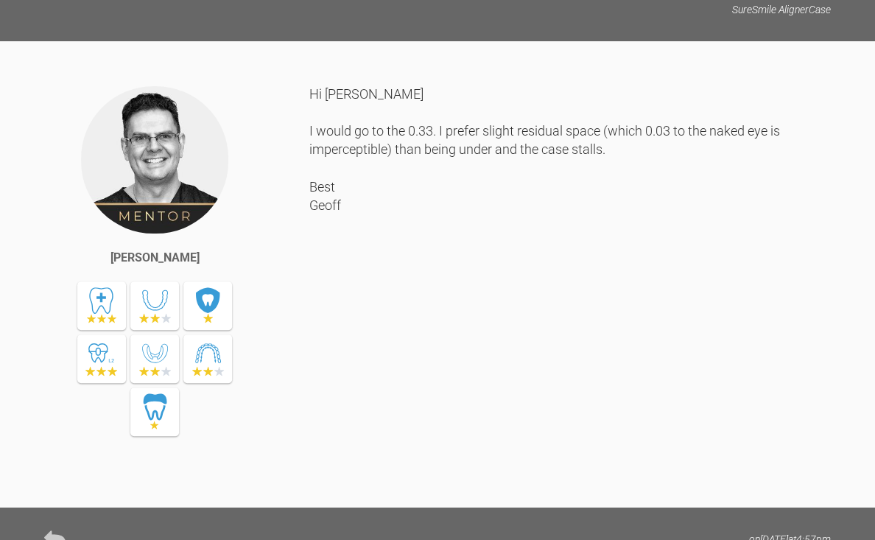
scroll to position [10438, 0]
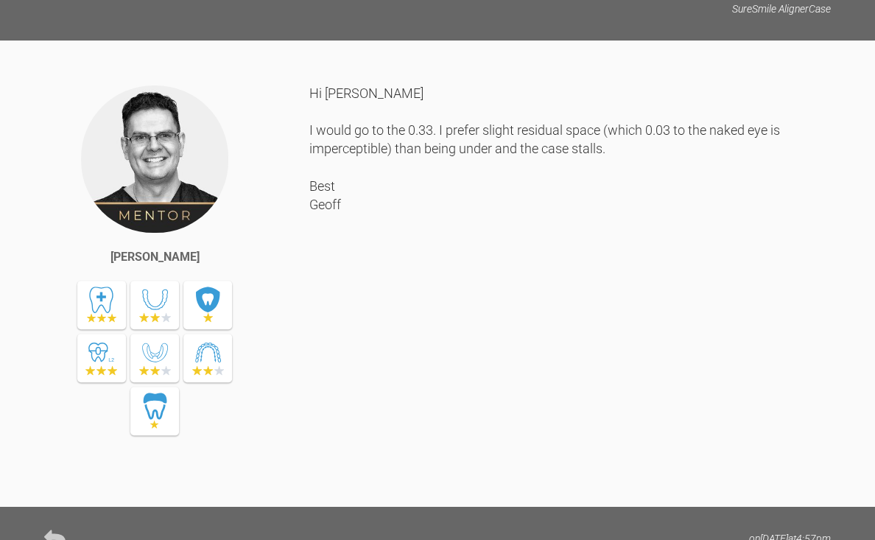
drag, startPoint x: 504, startPoint y: 225, endPoint x: 521, endPoint y: 247, distance: 27.8
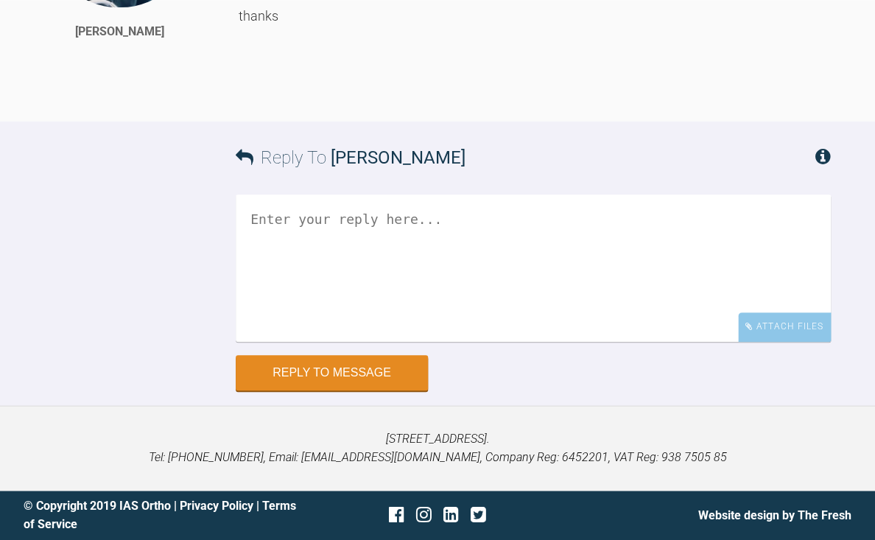
scroll to position [13052, 0]
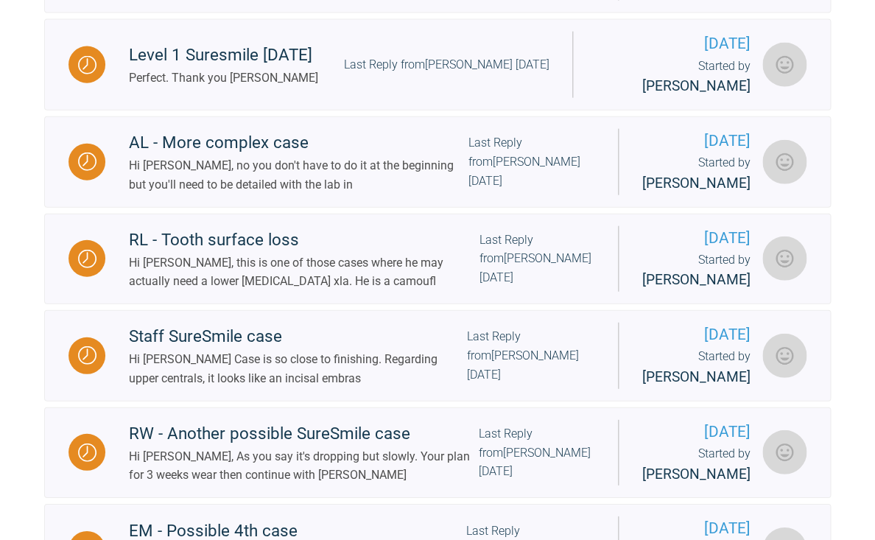
scroll to position [1041, 0]
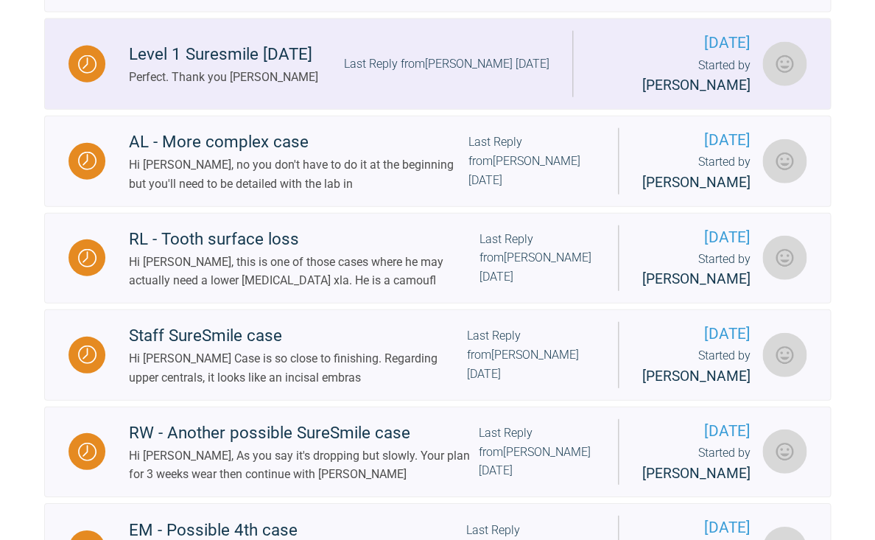
click at [347, 86] on div "Level 1 Suresmile [DATE] Perfect. Thank you [PERSON_NAME] Last Reply from [PERS…" at bounding box center [338, 63] width 467 height 45
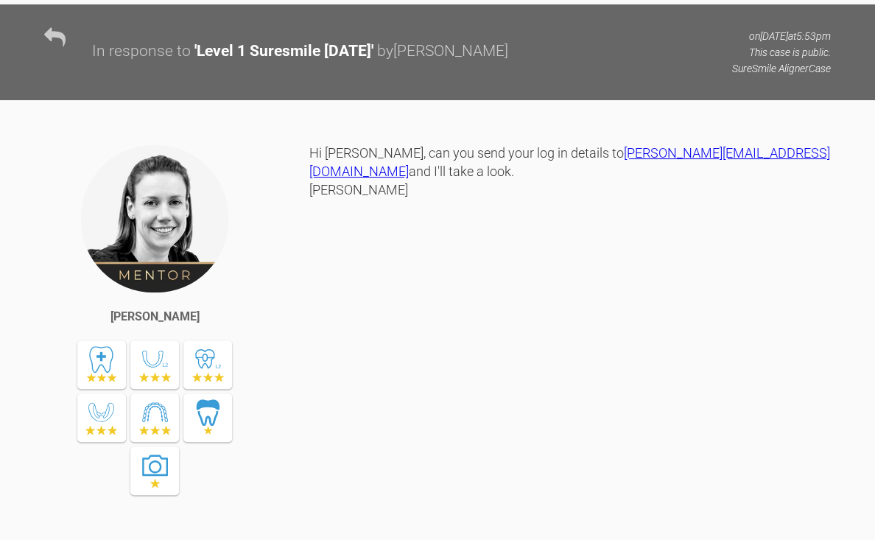
scroll to position [5478, 0]
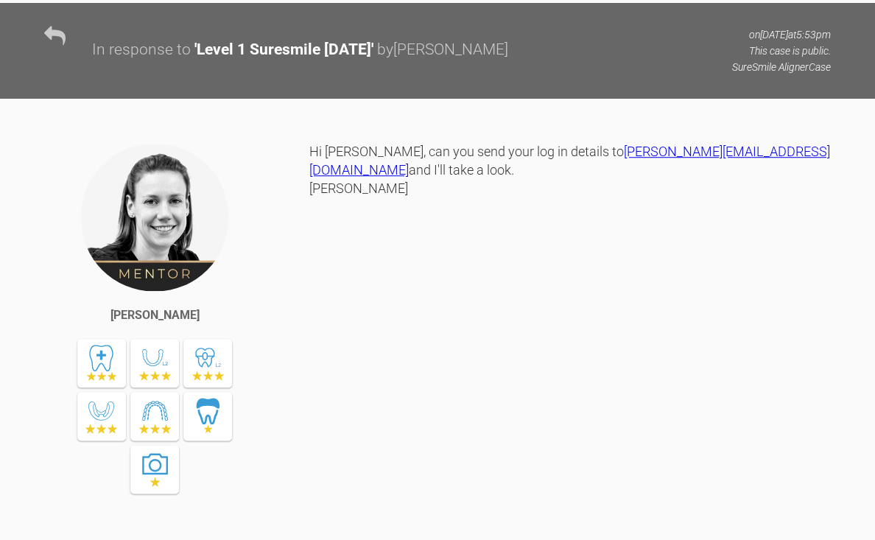
drag, startPoint x: 588, startPoint y: 185, endPoint x: 636, endPoint y: 253, distance: 83.4
drag, startPoint x: 491, startPoint y: 279, endPoint x: 554, endPoint y: 334, distance: 83.5
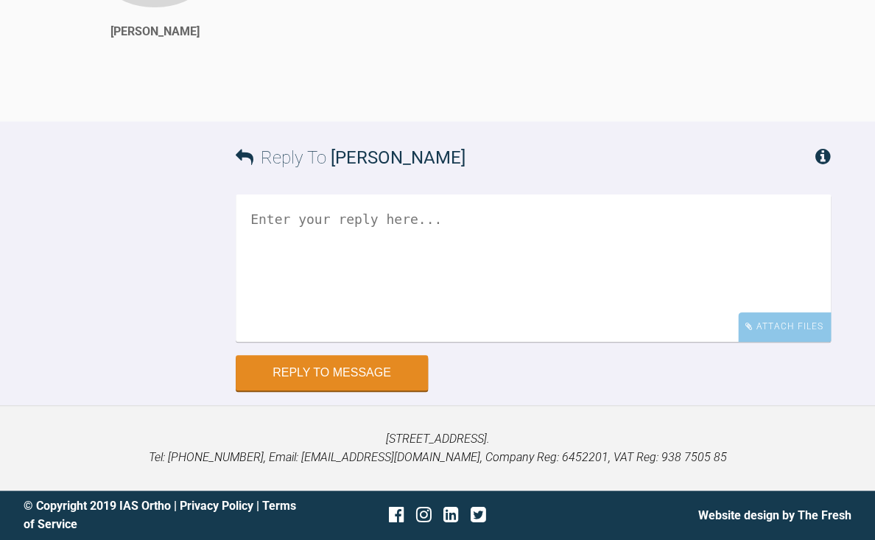
scroll to position [7953, 0]
